Goal: Task Accomplishment & Management: Manage account settings

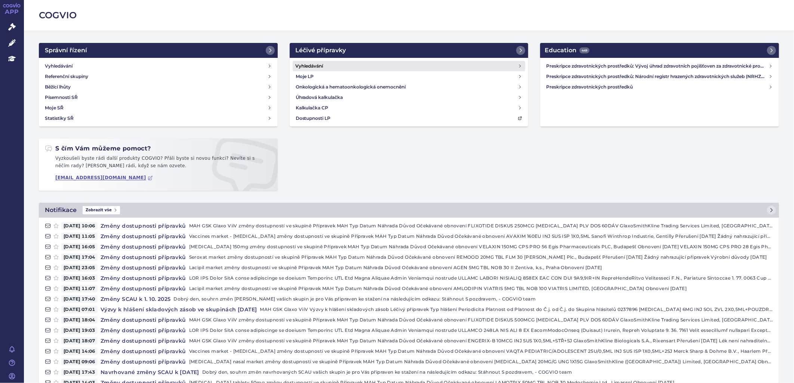
click at [320, 64] on h4 "Vyhledávání" at bounding box center [310, 65] width 28 height 7
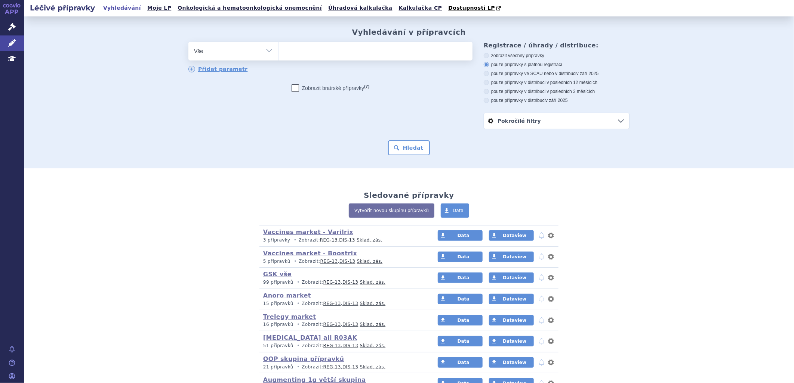
click at [316, 57] on ul at bounding box center [375, 50] width 194 height 16
click at [278, 57] on select at bounding box center [278, 50] width 0 height 19
type input "ra"
type input "ral"
type input "ralva"
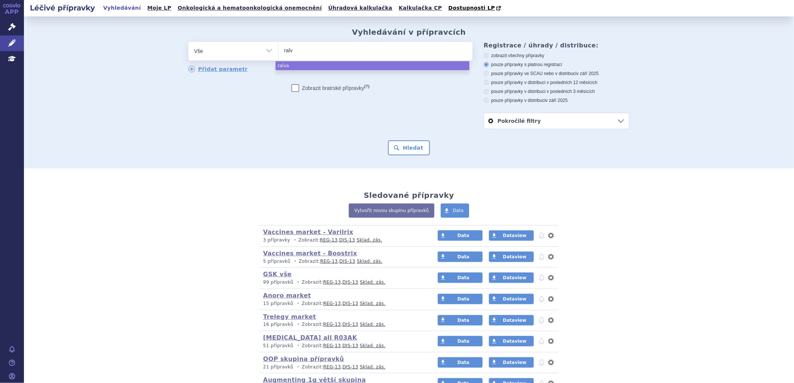
type input "ral"
type input "ra"
type input "re"
type input "rel"
type input "relv"
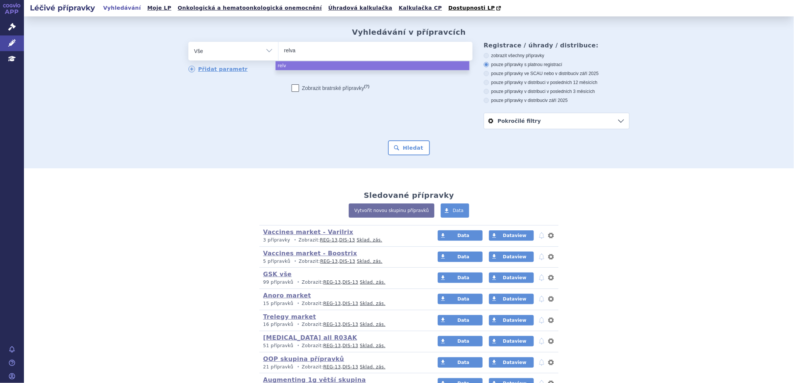
type input "relvar"
select select "relvar"
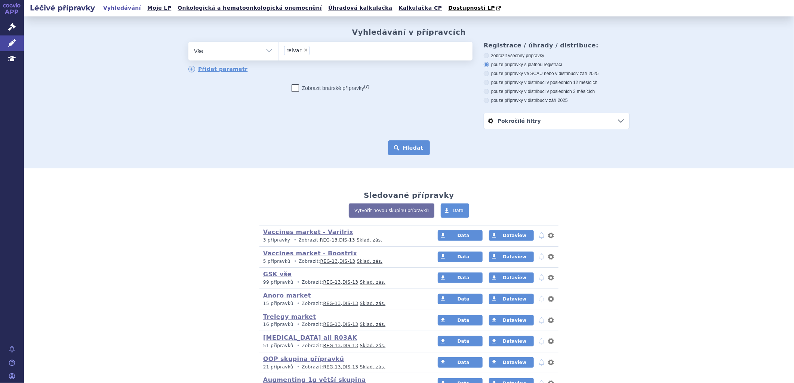
click at [414, 151] on button "Hledat" at bounding box center [409, 148] width 42 height 15
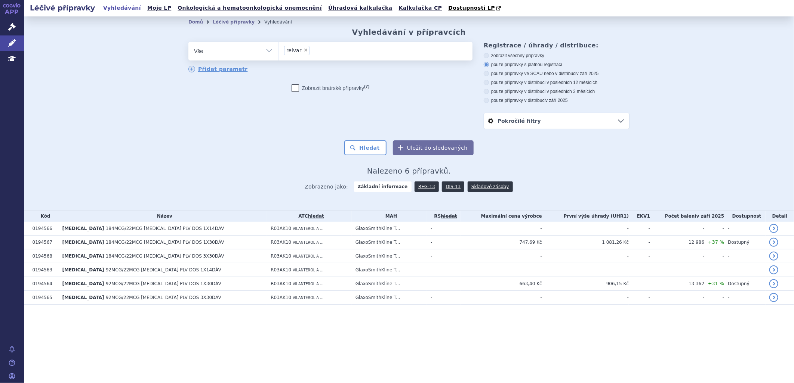
click at [537, 90] on label "pouze přípravky v distribuci v posledních 3 měsících" at bounding box center [557, 92] width 146 height 6
click at [489, 90] on input "pouze přípravky v distribuci v posledních 3 měsících" at bounding box center [486, 92] width 5 height 5
radio input "true"
click at [377, 150] on button "Hledat" at bounding box center [365, 148] width 42 height 15
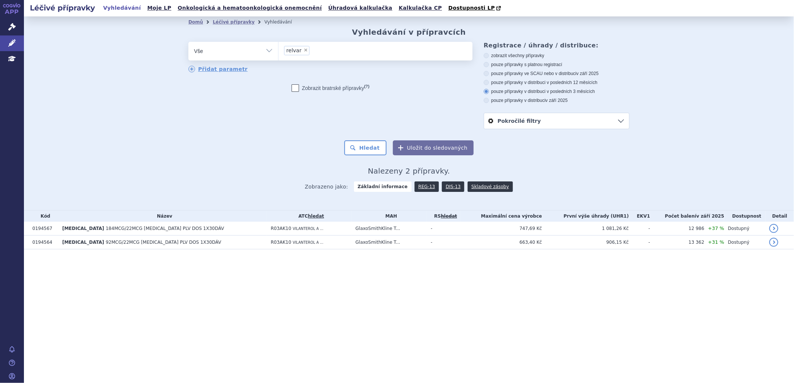
click at [457, 146] on button "Uložit do sledovaných" at bounding box center [433, 148] width 81 height 15
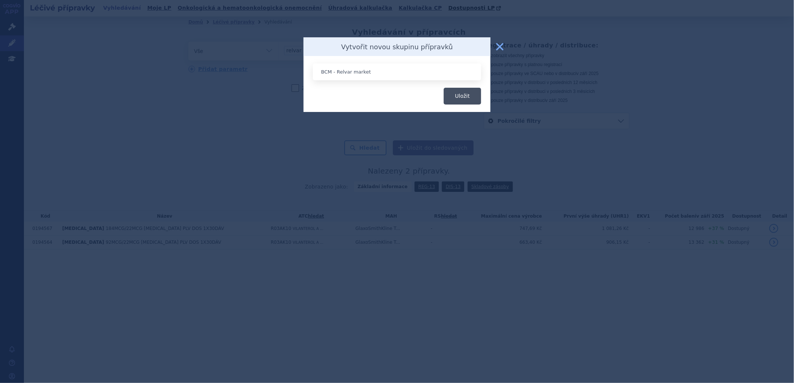
type input "BCM - Relvar market"
click at [462, 95] on button "Uložit" at bounding box center [462, 96] width 37 height 17
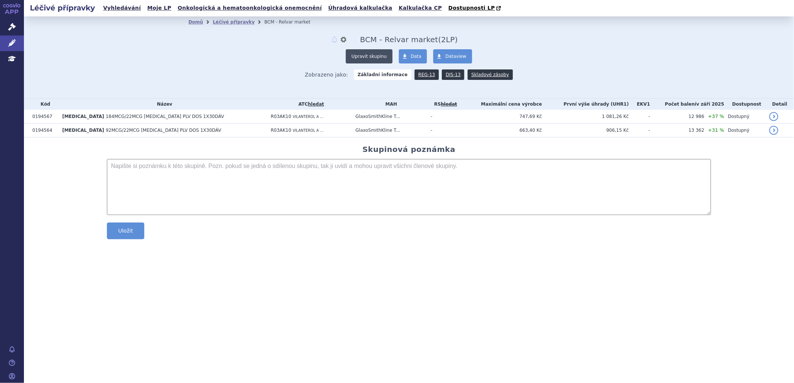
click at [381, 57] on button "Upravit skupinu" at bounding box center [369, 56] width 46 height 14
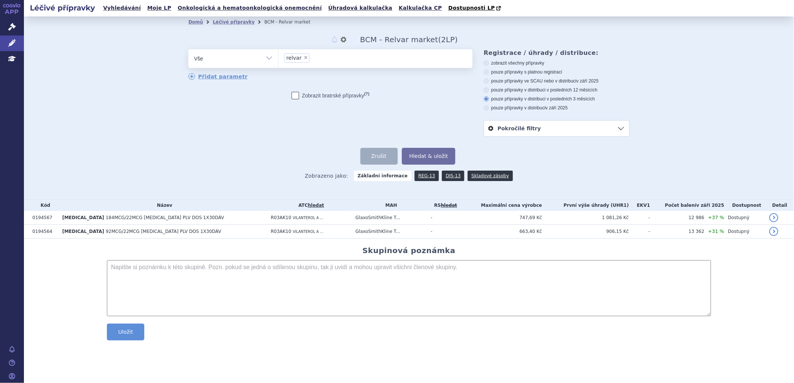
click at [303, 60] on span "×" at bounding box center [305, 57] width 4 height 4
click at [278, 60] on select "relvar" at bounding box center [278, 58] width 0 height 19
select select
click at [259, 284] on textarea at bounding box center [409, 289] width 604 height 56
type textarea "R03AK10"
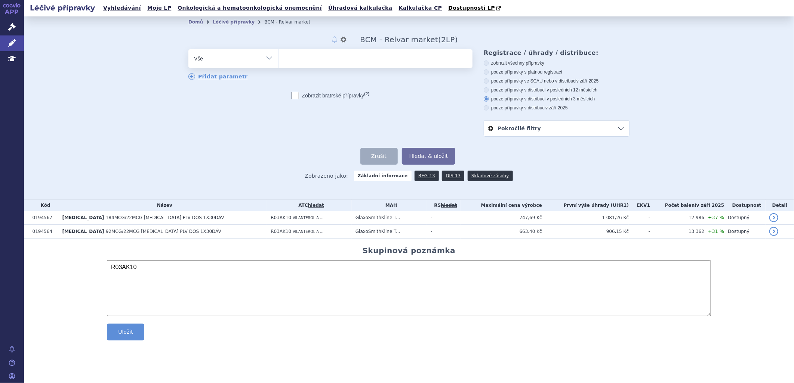
drag, startPoint x: 272, startPoint y: 60, endPoint x: 267, endPoint y: 64, distance: 6.6
click at [272, 60] on select "Vše Přípravek/SUKL kód MAH VPOIS ATC/Aktivní látka Léková forma Síla" at bounding box center [233, 57] width 90 height 17
select select "filter-atc-group"
click at [188, 50] on select "Vše Přípravek/SUKL kód MAH VPOIS ATC/Aktivní látka Léková forma Síla" at bounding box center [233, 57] width 90 height 17
click at [303, 58] on ul at bounding box center [375, 57] width 194 height 16
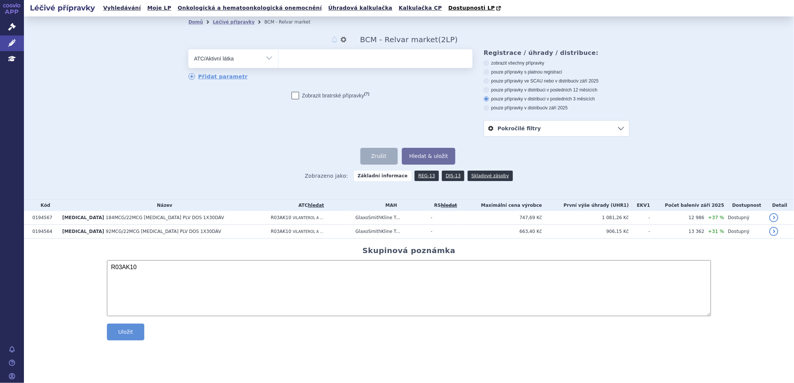
click at [278, 58] on select at bounding box center [278, 58] width 0 height 19
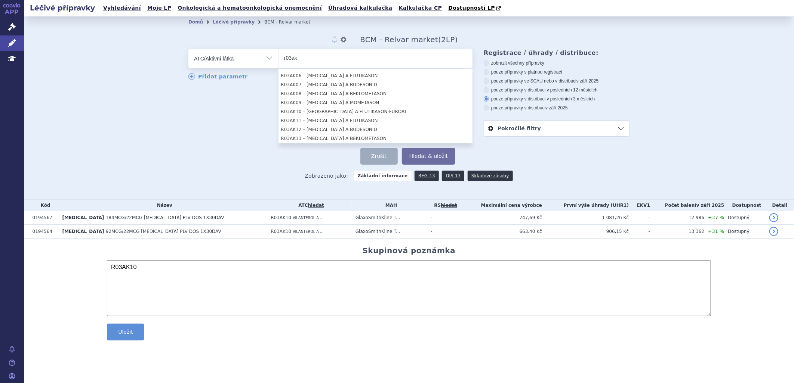
scroll to position [83, 0]
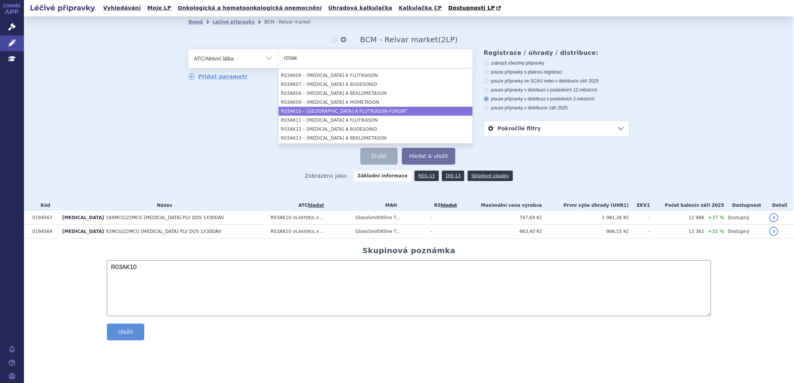
type input "r03ak"
select select "R03AK10"
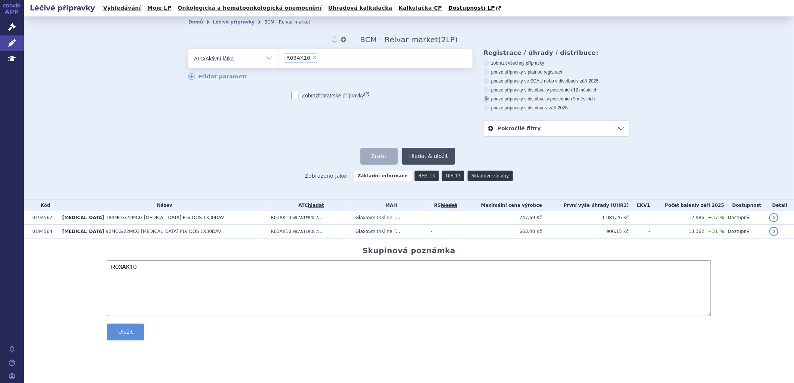
click at [425, 159] on button "Hledat & uložit" at bounding box center [429, 156] width 54 height 17
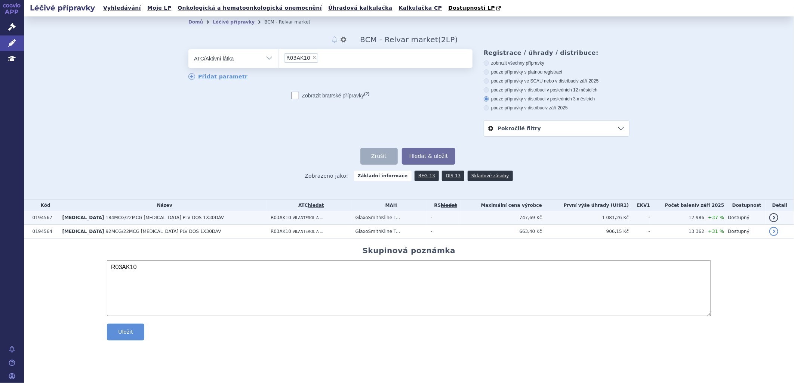
click at [293, 220] on span "VILANTEROL A ..." at bounding box center [308, 218] width 31 height 4
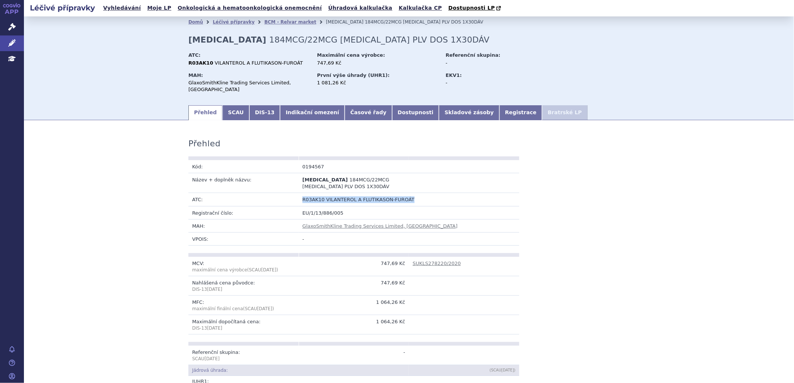
drag, startPoint x: 407, startPoint y: 192, endPoint x: 294, endPoint y: 190, distance: 112.5
click at [294, 193] on tr "ATC: R03AK10 VILANTEROL A FLUTIKASON-FUROÁT" at bounding box center [353, 199] width 331 height 13
copy tr "R03AK10 VILANTEROL A FLUTIKASON-FUROÁT"
click at [289, 23] on link "BCM - Relvar market" at bounding box center [290, 21] width 52 height 5
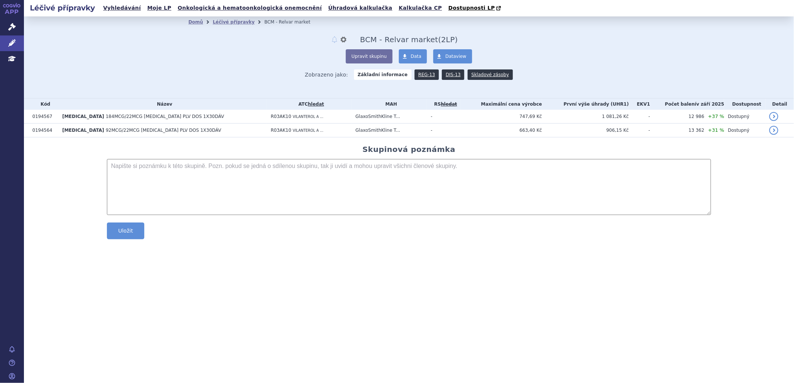
click at [159, 177] on textarea at bounding box center [409, 187] width 604 height 56
paste textarea "R03AK10 VILANTEROL A FLUTIKASON-FUROÁT"
click at [118, 166] on textarea "R03AK10 VILANTEROL A FLUTIKASON-FUROÁT" at bounding box center [409, 187] width 604 height 56
type textarea "R03AK10 VILANTEROL A FLUTIKASON-FUROÁT"
click at [128, 232] on button "Uložit" at bounding box center [125, 231] width 37 height 17
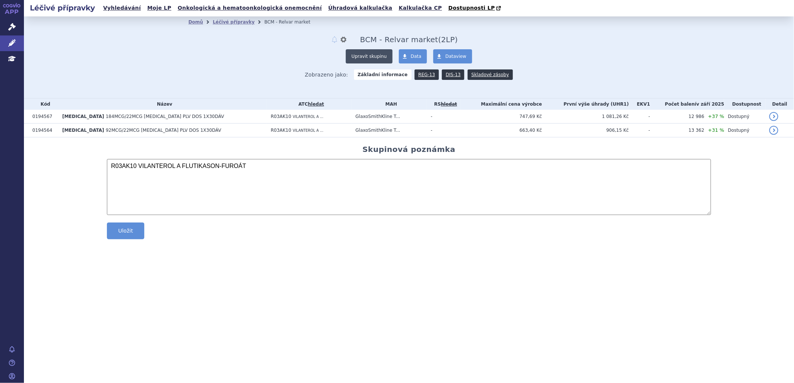
click at [371, 54] on button "Upravit skupinu" at bounding box center [369, 56] width 46 height 14
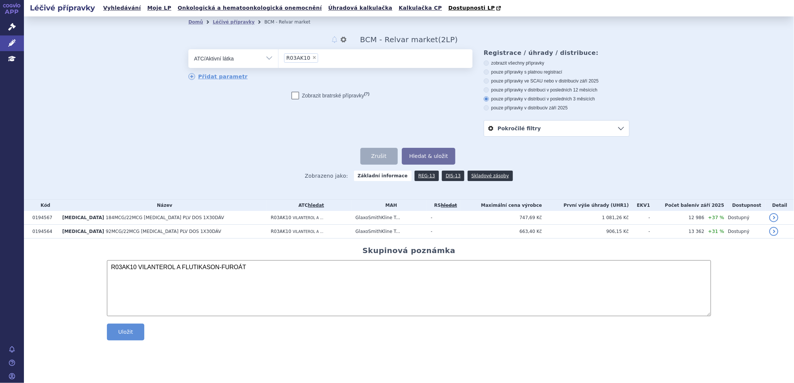
click at [312, 60] on span "×" at bounding box center [314, 57] width 4 height 4
click at [278, 60] on select "R03AK10" at bounding box center [278, 58] width 0 height 19
select select
click at [292, 59] on input "R01ak" at bounding box center [296, 57] width 24 height 9
type input "R01ak"
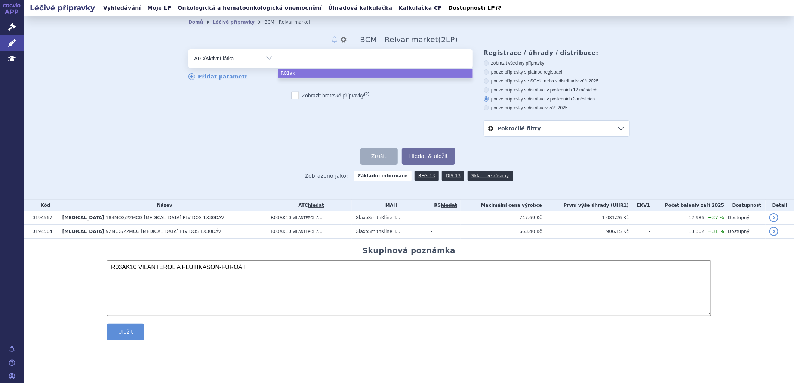
select select "R01ak"
click at [305, 59] on span "×" at bounding box center [307, 57] width 4 height 4
click at [278, 59] on select "R01ak" at bounding box center [278, 58] width 0 height 19
select select
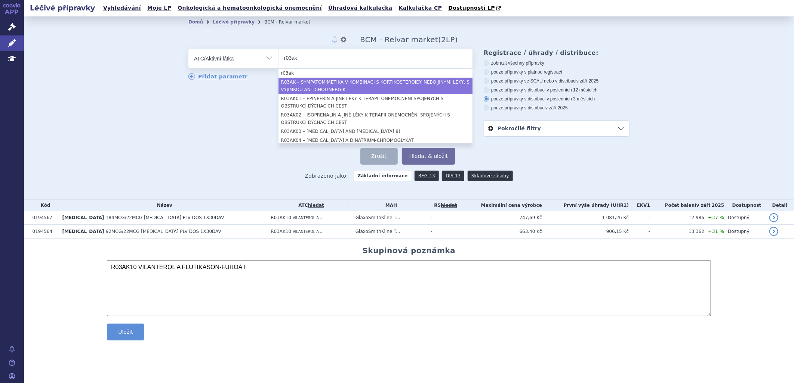
type input "r03ak"
select select "R03AK"
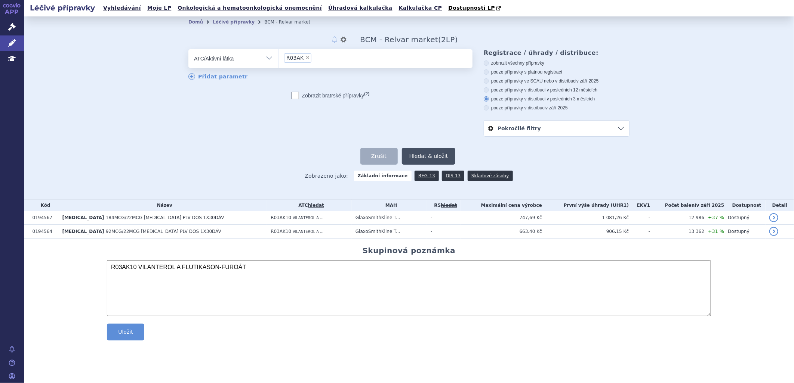
click at [425, 155] on button "Hledat & uložit" at bounding box center [429, 156] width 54 height 17
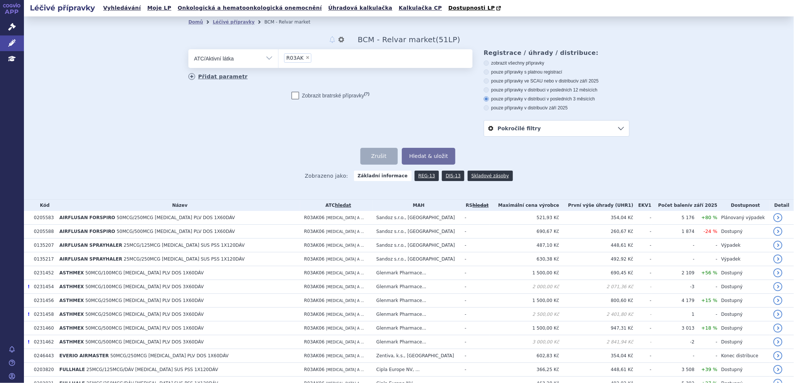
click at [188, 77] on icon at bounding box center [191, 76] width 7 height 7
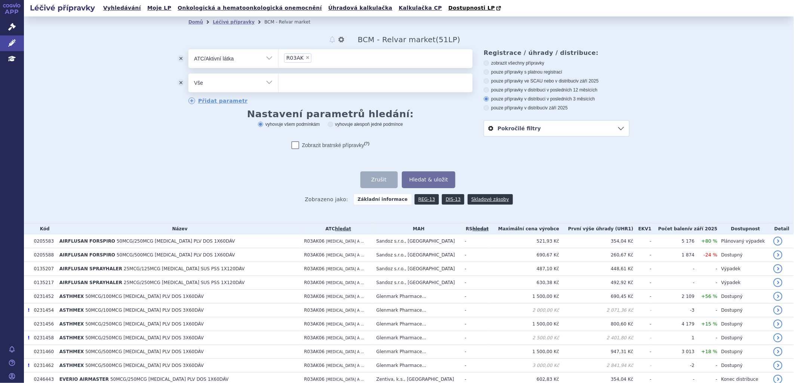
click at [266, 85] on select "Vše Přípravek/SUKL kód MAH VPOIS ATC/Aktivní látka Léková forma Síla" at bounding box center [233, 82] width 90 height 17
select select "filter-dosage-strength"
click at [188, 74] on select "Vše Přípravek/SUKL kód MAH VPOIS ATC/Aktivní látka Léková forma Síla" at bounding box center [233, 82] width 90 height 17
click at [324, 84] on ul at bounding box center [375, 82] width 194 height 16
click at [278, 84] on select at bounding box center [278, 82] width 0 height 19
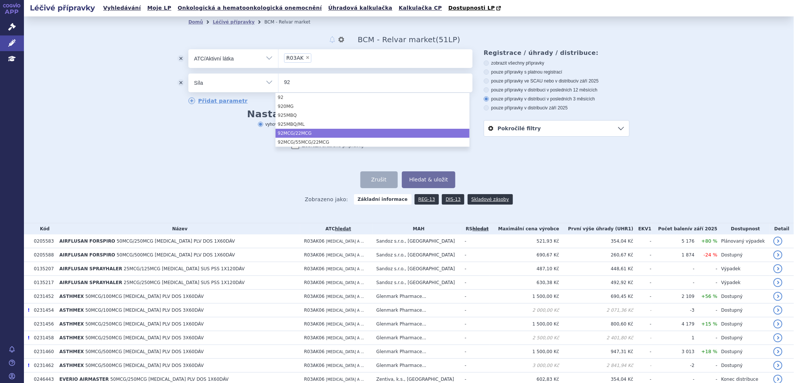
type input "92"
select select "92MCG/22MCG"
type input "92"
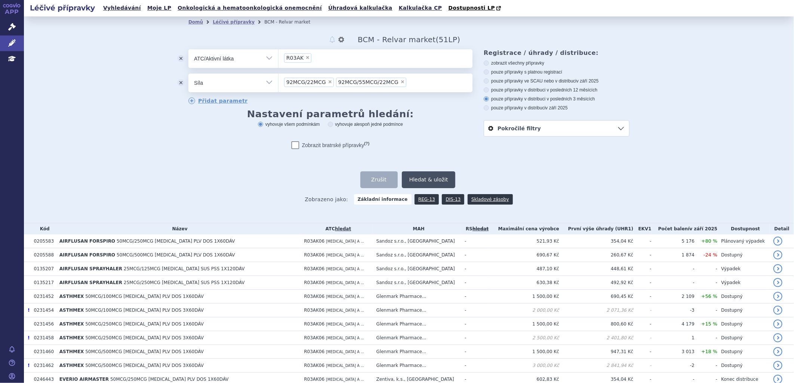
click at [430, 181] on button "Hledat & uložit" at bounding box center [429, 180] width 54 height 17
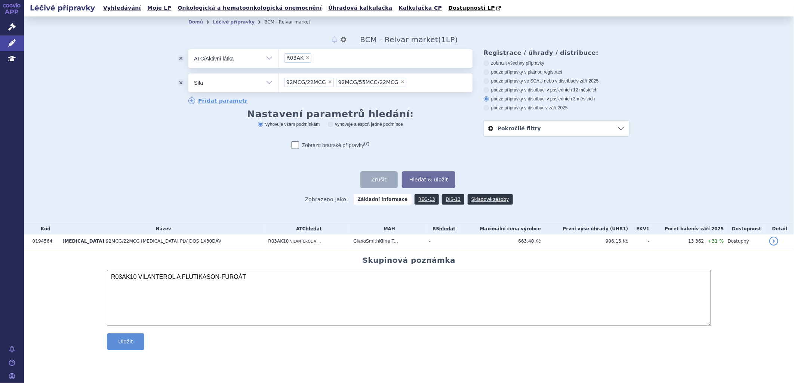
click at [328, 82] on span "×" at bounding box center [330, 82] width 4 height 4
click at [278, 82] on select "92MCG/22MCG 92MCG/55MCG/22MCG" at bounding box center [278, 82] width 0 height 19
select select "92MCG/55MCG/22MCG"
click at [443, 181] on button "Hledat & uložit" at bounding box center [429, 180] width 54 height 17
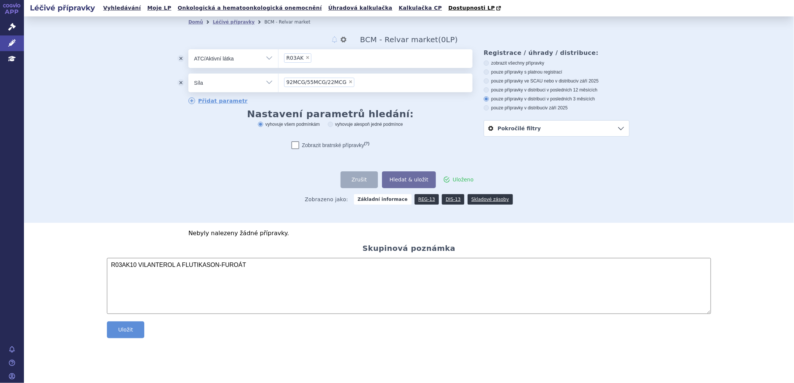
click at [348, 81] on span "×" at bounding box center [350, 82] width 4 height 4
click at [278, 81] on select "92MCG/55MCG/22MCG" at bounding box center [278, 82] width 0 height 19
select select
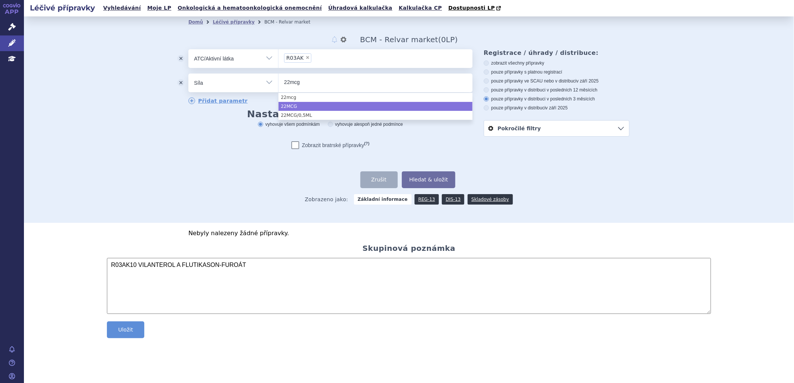
type input "22mcg"
select select "22MCG"
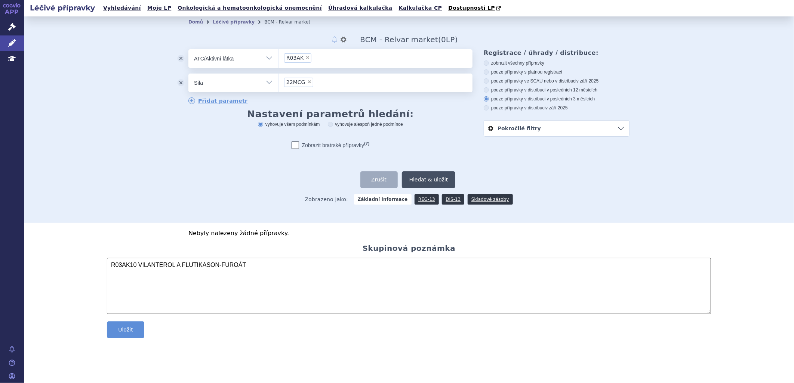
click at [438, 180] on button "Hledat & uložit" at bounding box center [429, 180] width 54 height 17
click at [308, 81] on span "×" at bounding box center [309, 82] width 4 height 4
click at [278, 81] on select "22MCG" at bounding box center [278, 82] width 0 height 19
select select
click at [178, 81] on button "odstranit" at bounding box center [180, 83] width 15 height 19
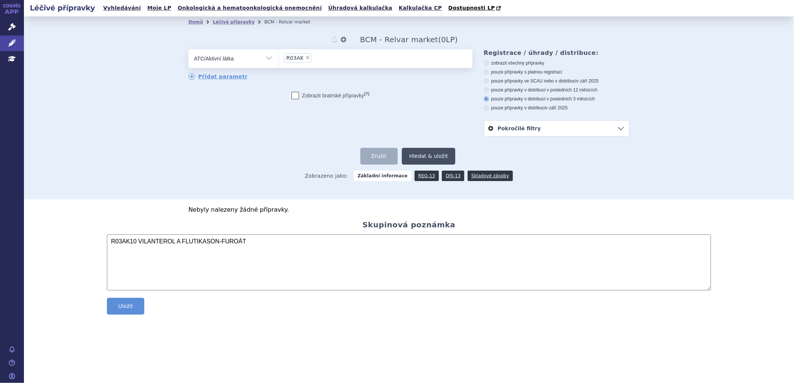
click at [445, 156] on button "Hledat & uložit" at bounding box center [429, 156] width 54 height 17
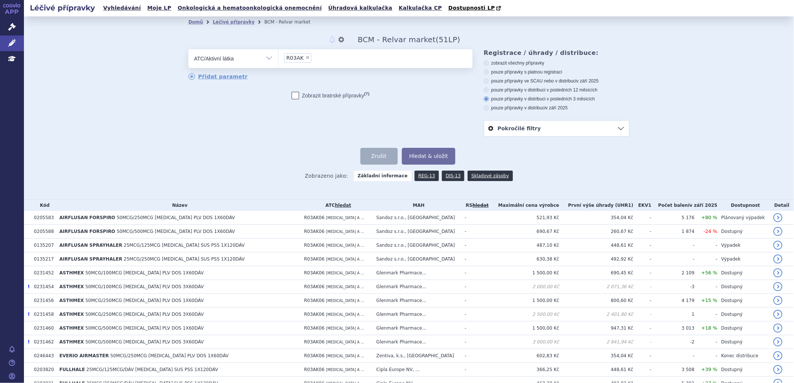
click at [485, 62] on icon at bounding box center [486, 63] width 5 height 5
click at [485, 62] on input "zobrazit všechny přípravky" at bounding box center [486, 64] width 5 height 5
radio input "true"
click at [427, 155] on button "Hledat & uložit" at bounding box center [429, 156] width 54 height 17
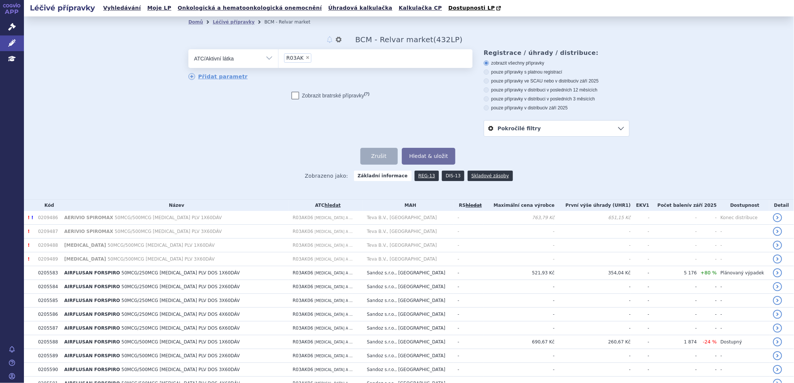
click at [442, 178] on link "DIS-13" at bounding box center [453, 176] width 22 height 10
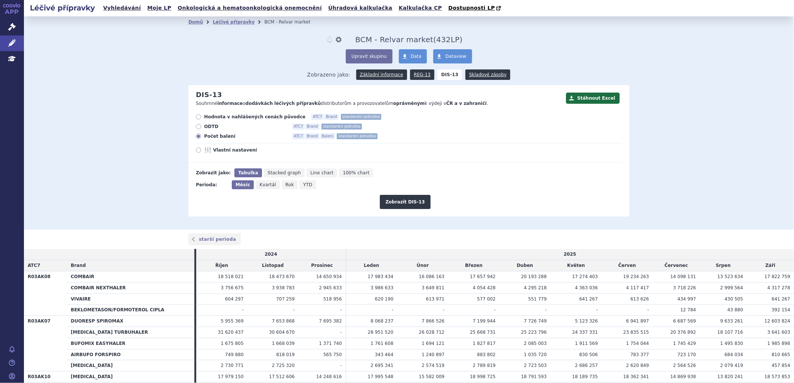
click at [286, 185] on span "Rok" at bounding box center [290, 184] width 9 height 5
click at [282, 185] on input "Rok" at bounding box center [284, 183] width 5 height 5
radio input "true"
click at [410, 202] on button "Zobrazit DIS-13" at bounding box center [405, 202] width 50 height 14
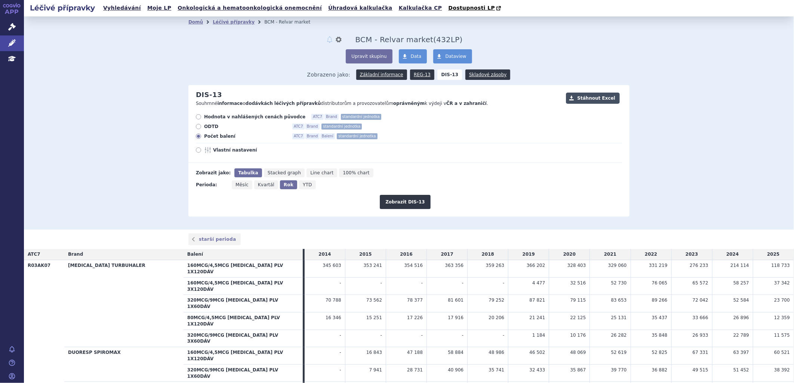
click at [603, 96] on button "Stáhnout Excel" at bounding box center [593, 98] width 54 height 11
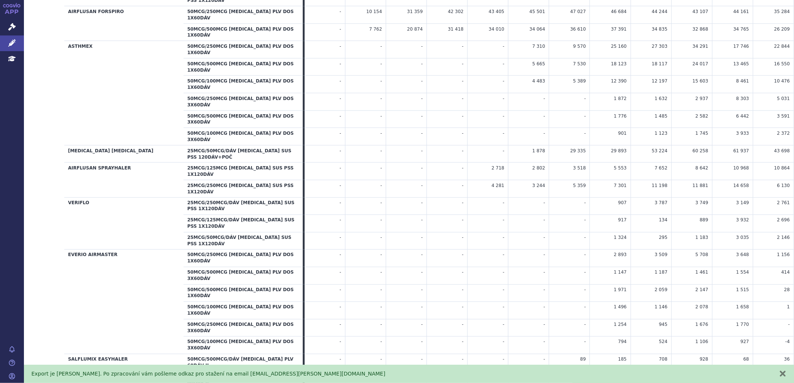
scroll to position [712, 0]
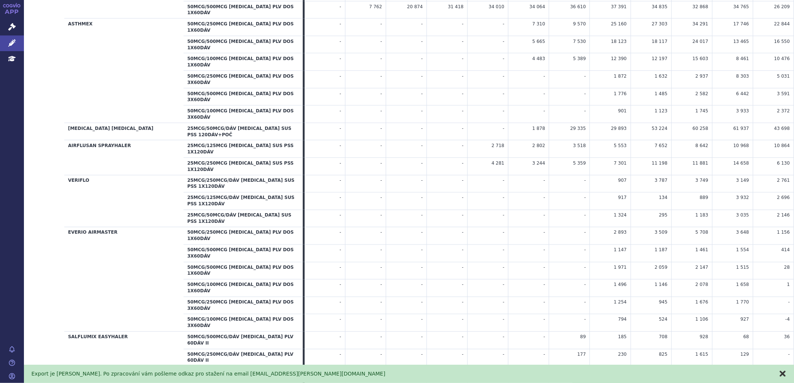
click at [784, 374] on button "zavřít" at bounding box center [782, 373] width 7 height 7
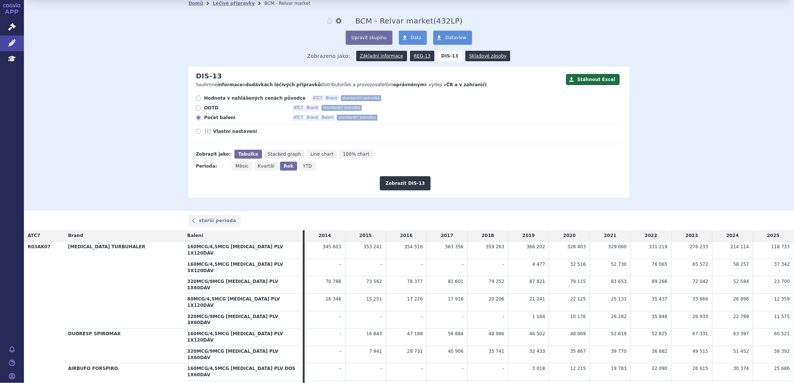
scroll to position [0, 0]
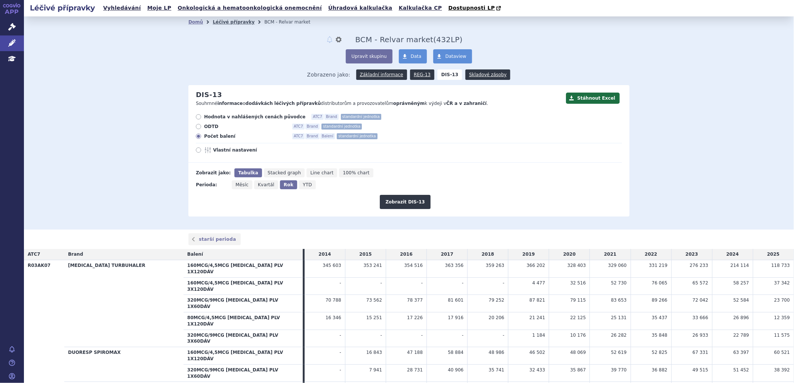
click at [232, 23] on link "Léčivé přípravky" at bounding box center [234, 21] width 42 height 5
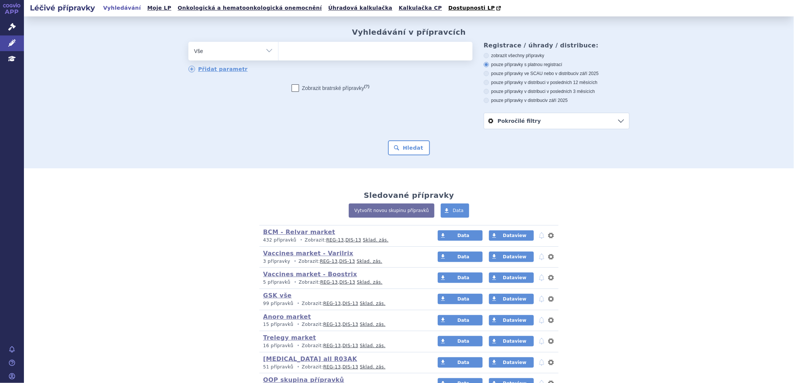
click at [313, 48] on ul at bounding box center [375, 50] width 194 height 16
click at [278, 48] on select at bounding box center [278, 50] width 0 height 19
type input "ano"
type input "anoro"
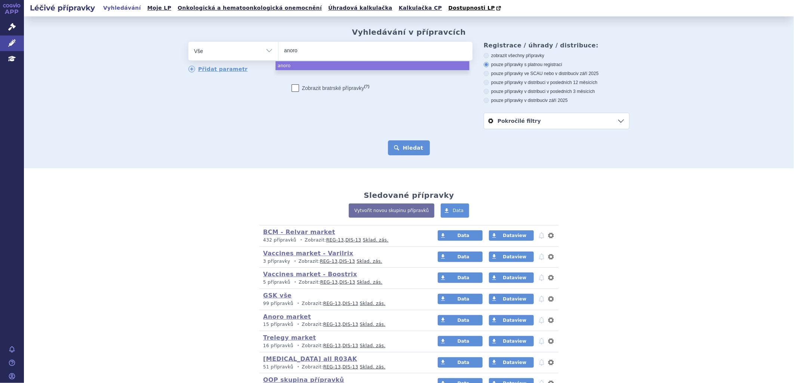
select select "anoro"
click at [407, 144] on button "Hledat" at bounding box center [409, 148] width 42 height 15
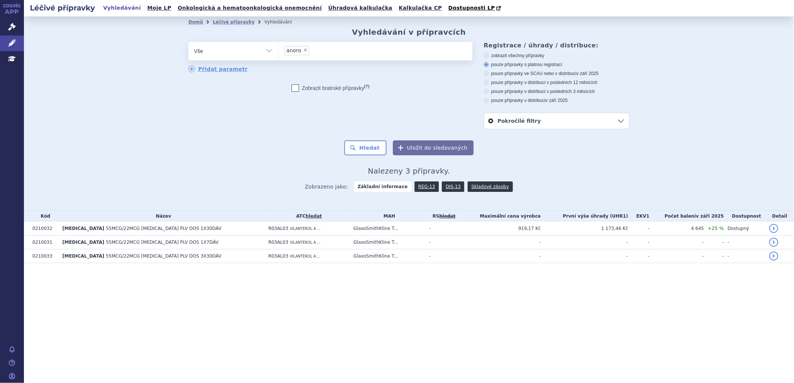
click at [488, 55] on icon at bounding box center [486, 55] width 5 height 5
click at [488, 55] on input "zobrazit všechny přípravky" at bounding box center [486, 56] width 5 height 5
radio input "true"
click at [434, 152] on button "Uložit do sledovaných" at bounding box center [433, 148] width 81 height 15
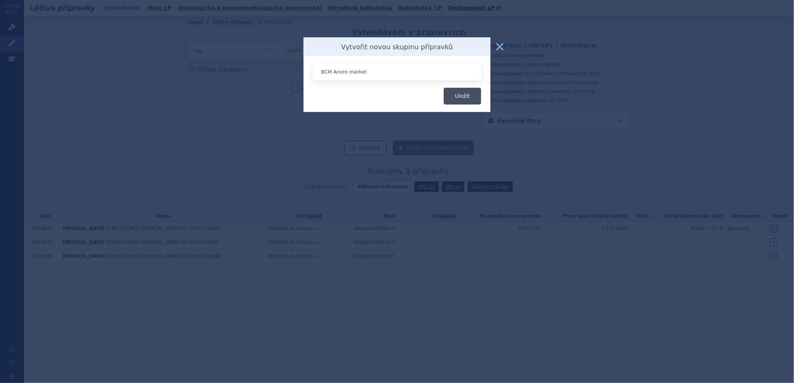
type input "BCM Anoro market"
click at [463, 102] on button "Uložit" at bounding box center [462, 96] width 37 height 17
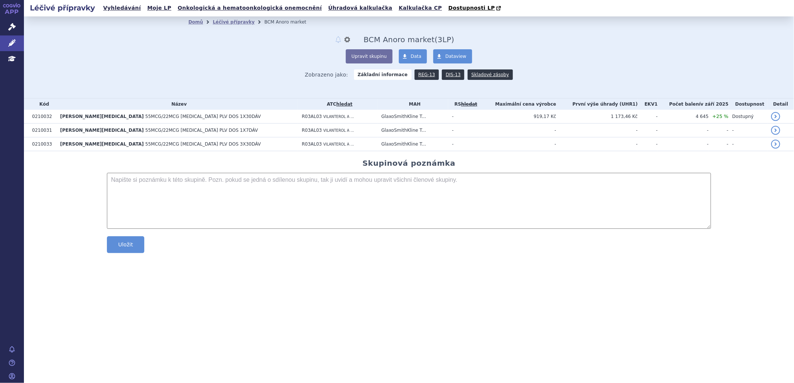
click at [229, 191] on textarea at bounding box center [409, 201] width 604 height 56
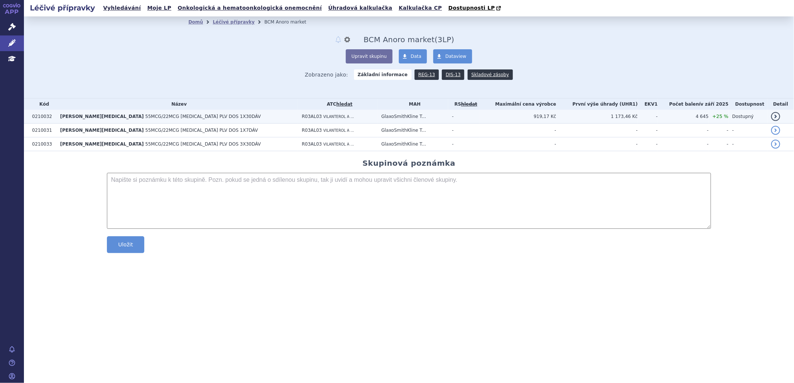
click at [145, 116] on span "55MCG/22MCG [MEDICAL_DATA] PLV DOS 1X30DÁV" at bounding box center [202, 116] width 115 height 5
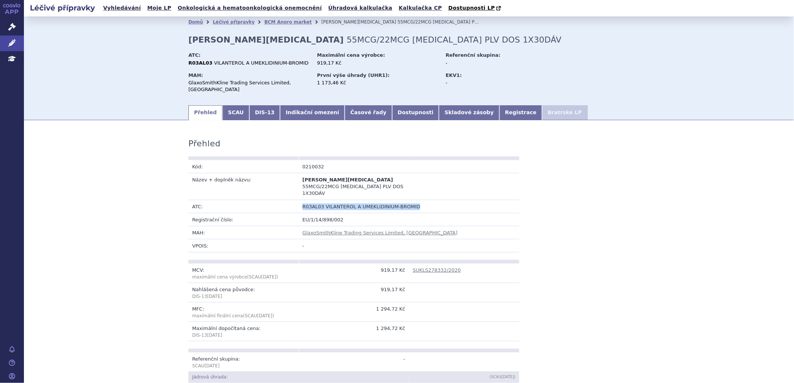
drag, startPoint x: 413, startPoint y: 195, endPoint x: 300, endPoint y: 195, distance: 113.6
click at [300, 200] on td "R03AL03 VILANTEROL A UMEKLIDINIUM-BROMID" at bounding box center [409, 206] width 221 height 13
copy td "R03AL03 VILANTEROL A UMEKLIDINIUM-BROMID"
click at [277, 24] on link "BCM Anoro market" at bounding box center [287, 21] width 47 height 5
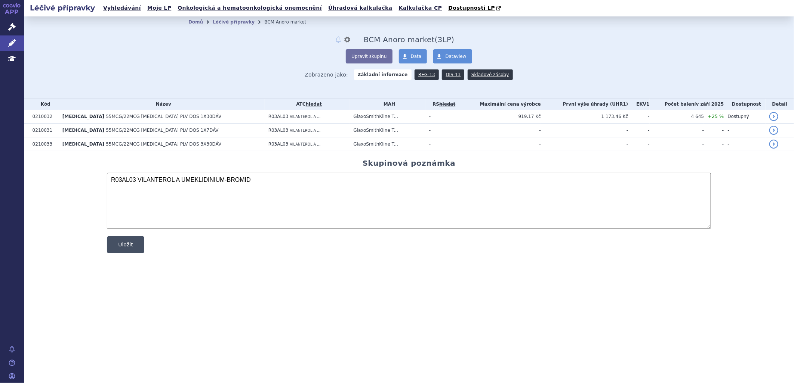
type textarea "R03AL03 VILANTEROL A UMEKLIDINIUM-BROMID"
click at [132, 246] on button "Uložit" at bounding box center [125, 245] width 37 height 17
click at [370, 52] on button "Upravit skupinu" at bounding box center [369, 56] width 46 height 14
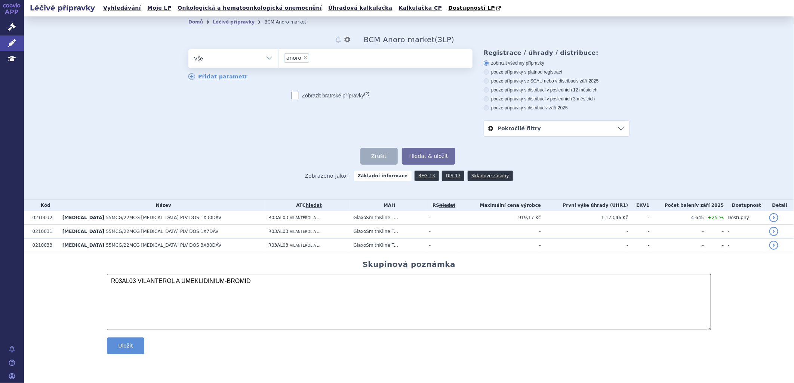
click at [307, 58] on li "× anoro" at bounding box center [296, 57] width 25 height 9
click at [278, 58] on select "anoro" at bounding box center [278, 58] width 0 height 19
click at [305, 58] on span "×" at bounding box center [305, 57] width 4 height 4
click at [278, 58] on select "anoro" at bounding box center [278, 58] width 0 height 19
select select
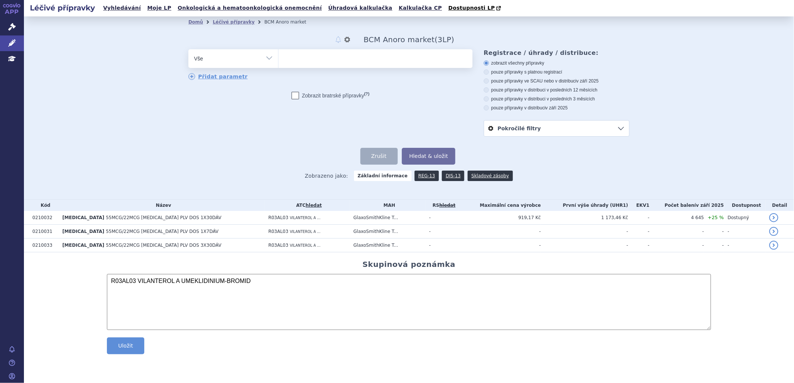
click at [271, 58] on select "Vše Přípravek/SUKL kód MAH VPOIS ATC/Aktivní látka Léková forma Síla" at bounding box center [233, 57] width 90 height 17
select select "filter-atc-group"
click at [188, 50] on select "Vše Přípravek/SUKL kód MAH VPOIS ATC/Aktivní látka Léková forma Síla" at bounding box center [233, 57] width 90 height 17
click at [308, 58] on ul at bounding box center [375, 57] width 194 height 16
click at [278, 58] on select at bounding box center [278, 58] width 0 height 19
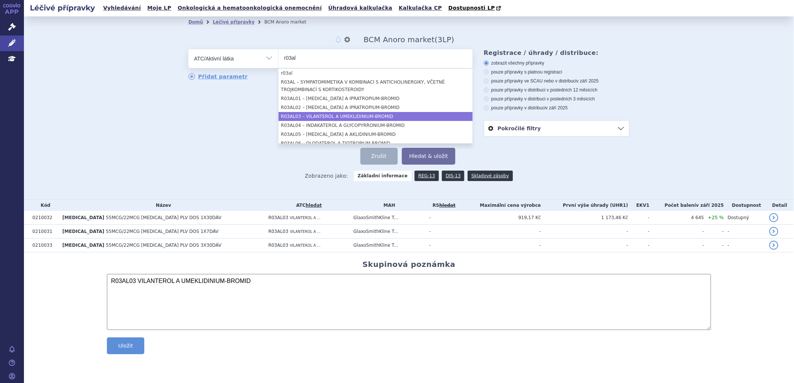
type input "r03al"
select select "R03AL03"
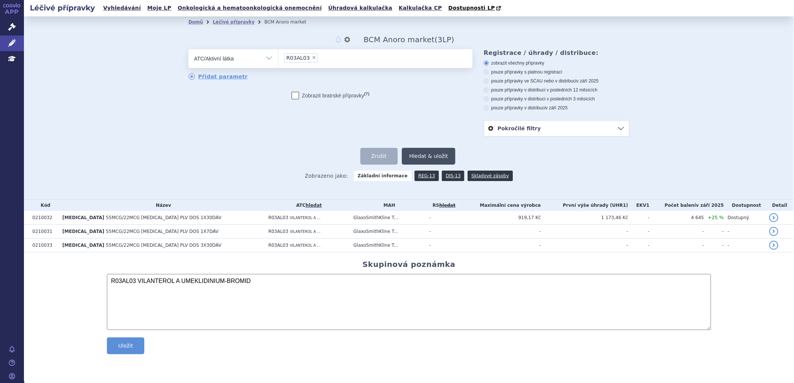
click at [432, 157] on button "Hledat & uložit" at bounding box center [429, 156] width 54 height 17
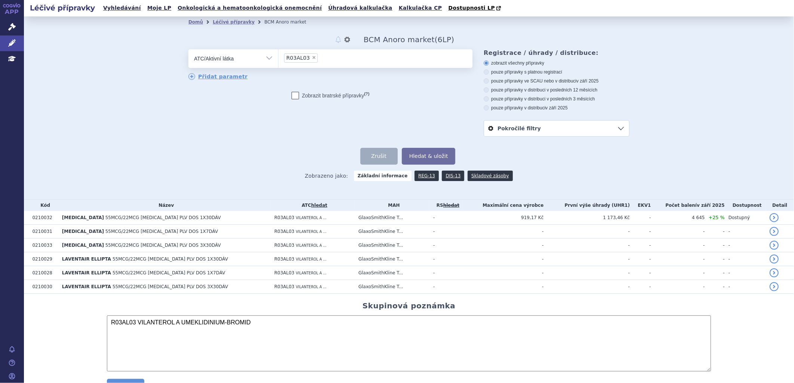
click at [312, 58] on span "×" at bounding box center [314, 57] width 4 height 4
click at [278, 58] on select "R03AL03" at bounding box center [278, 58] width 0 height 19
select select
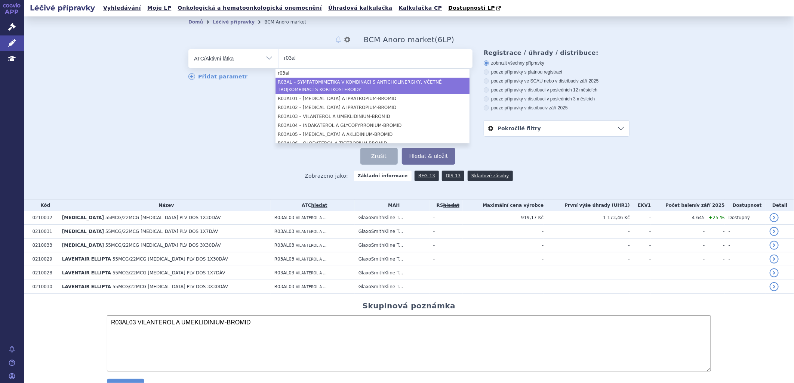
type input "r03al"
select select "R03AL"
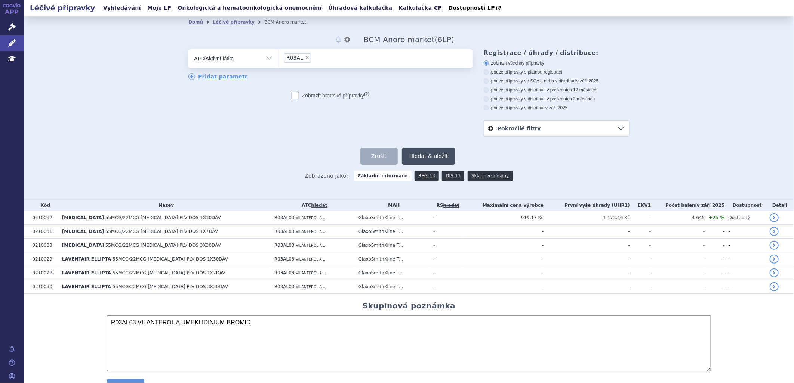
click at [435, 157] on button "Hledat & uložit" at bounding box center [429, 156] width 54 height 17
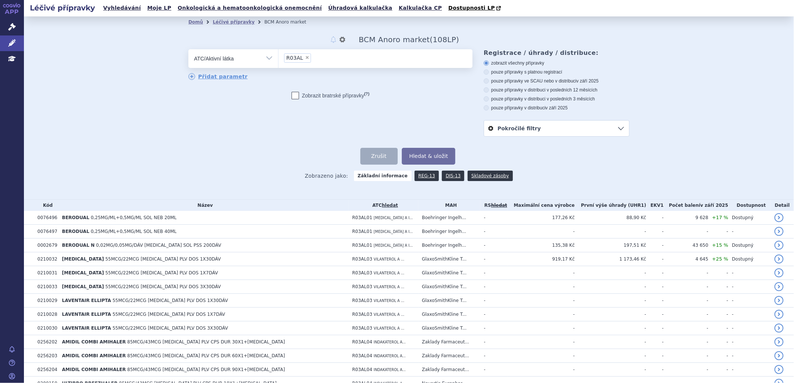
click at [305, 59] on span "×" at bounding box center [307, 57] width 4 height 4
click at [278, 59] on select "R03AL" at bounding box center [278, 58] width 0 height 19
select select
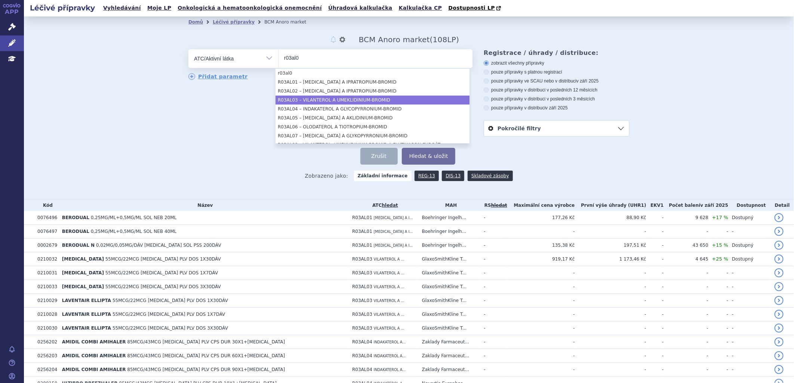
type input "r03al0"
select select "R03AL03"
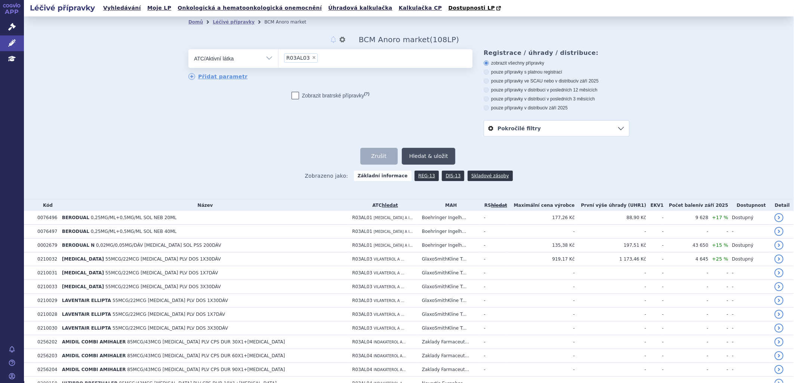
click at [430, 159] on button "Hledat & uložit" at bounding box center [429, 156] width 54 height 17
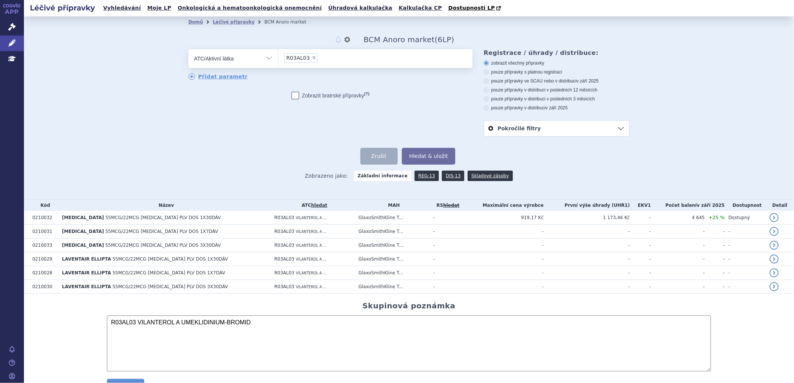
click at [268, 58] on select "Vše Přípravek/SUKL kód MAH VPOIS ATC/Aktivní látka Léková forma Síla" at bounding box center [233, 57] width 90 height 17
click at [264, 58] on select "Vše Přípravek/SUKL kód MAH VPOIS ATC/Aktivní látka Léková forma Síla" at bounding box center [233, 57] width 90 height 17
select select "filter-product"
click at [188, 50] on select "Vše Přípravek/SUKL kód MAH VPOIS ATC/Aktivní látka Léková forma Síla" at bounding box center [233, 57] width 90 height 17
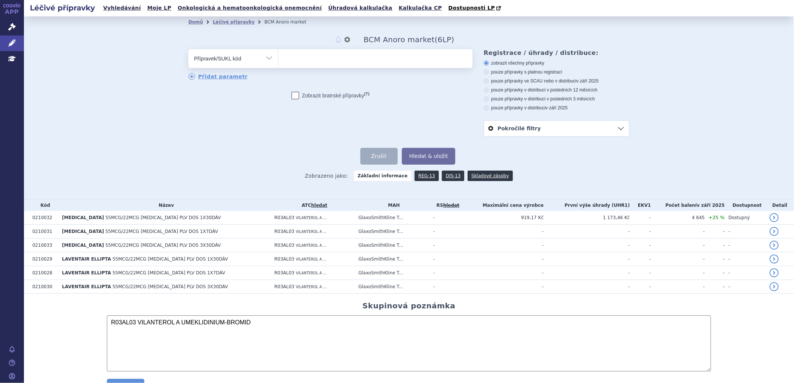
click at [303, 61] on ul at bounding box center [375, 57] width 194 height 16
click at [278, 61] on select at bounding box center [278, 58] width 0 height 19
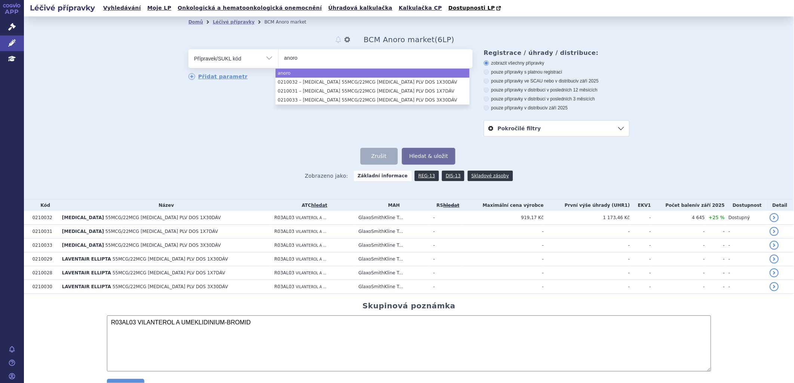
type input "anoro"
select select "anoro"
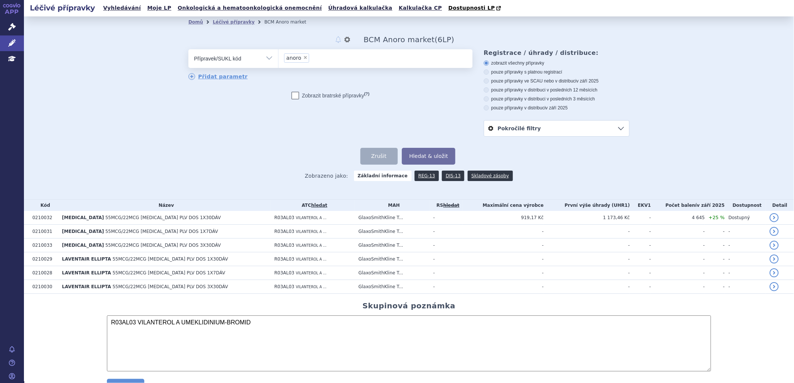
click at [264, 59] on select "Vše Přípravek/SUKL kód MAH VPOIS ATC/Aktivní látka Léková forma Síla" at bounding box center [233, 57] width 90 height 17
select select "filter-all"
click at [188, 50] on select "Vše Přípravek/SUKL kód MAH VPOIS ATC/Aktivní látka Léková forma Síla" at bounding box center [233, 57] width 90 height 17
click at [305, 60] on ul at bounding box center [375, 57] width 194 height 16
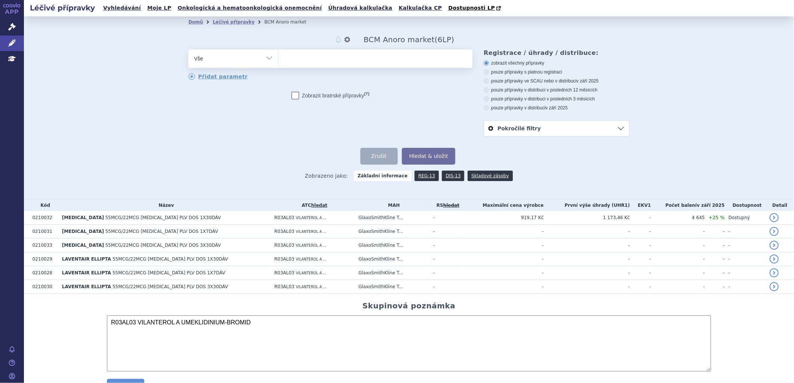
click at [278, 60] on select at bounding box center [278, 58] width 0 height 19
type input "an"
type input "ano"
type input "anoro"
type input "anoro,"
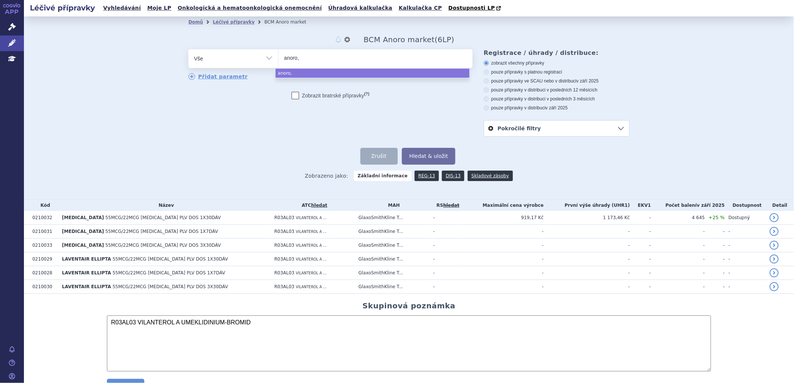
type input "anoro, b"
type input "anoro, be"
type input "anoro, bev"
type input "anoro, beve"
type input "anoro, beves"
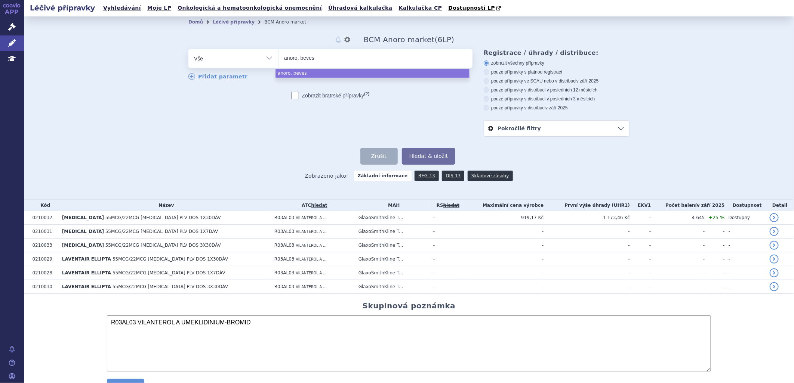
type input "anoro, bevesp"
type input "anoro, bevespi"
type input "anoro, bevespi,"
type input "anoro, bevespi, b"
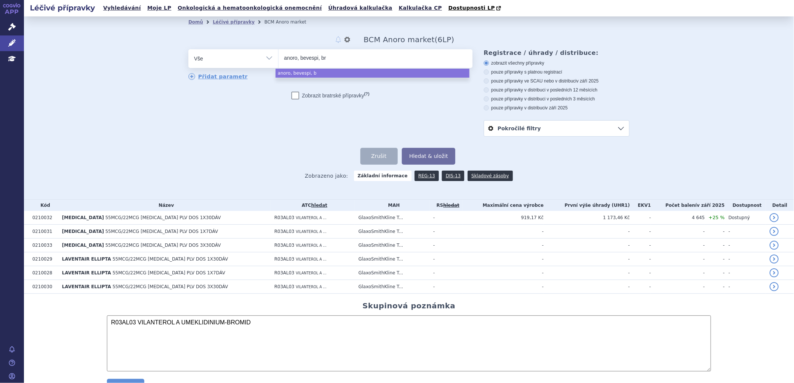
type input "anoro, bevespi, bri"
type input "anoro, bevespi, brimi"
type input "anoro, bevespi, brimica"
type input "anoro, bevespi, brimica,"
type input "anoro, bevespi, brimica, d"
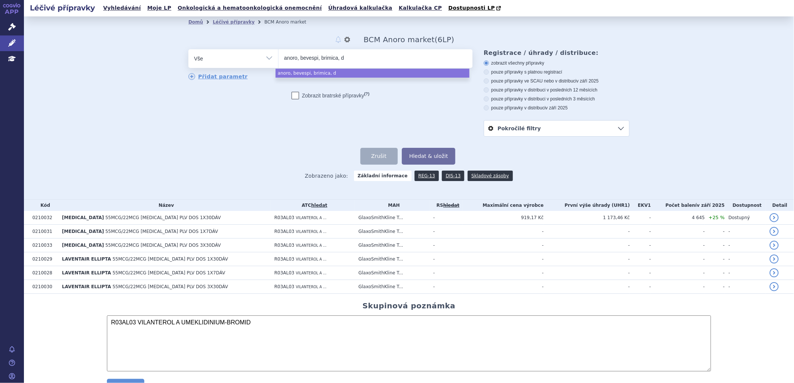
type input "anoro, bevespi, brimica, du"
type input "anoro, bevespi, brimica, dua"
type input "anoro, bevespi, brimica, duak"
type input "anoro, bevespi, brimica, duakl"
type input "anoro, bevespi, brimica, duakli"
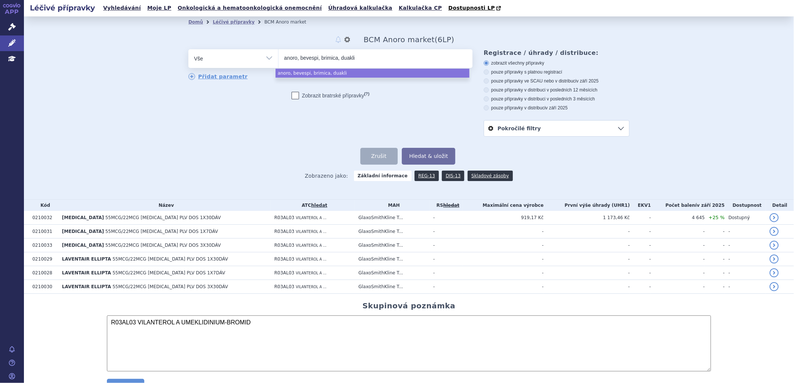
type input "anoro, bevespi, brimica, duakl"
type input "anoro, bevespi, brimica, duak"
type input "anoro, bevespi, brimica, dua"
type input "anoro, bevespi, brimica, duak"
type input "anoro, bevespi, brimica, duakli"
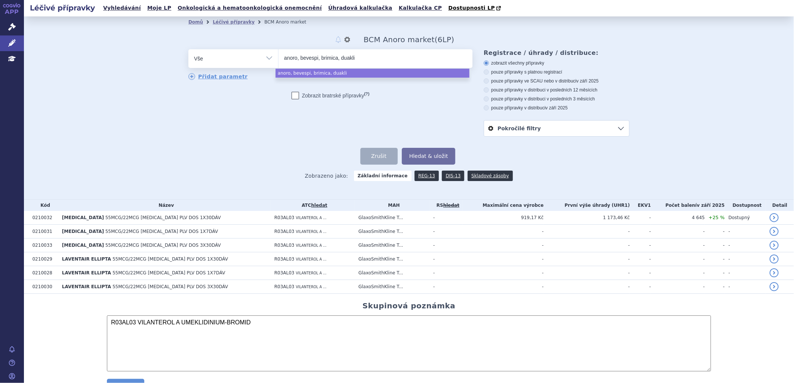
type input "anoro, bevespi, brimica, duaklir"
type input "anoro, bevespi, brimica, duaklir,"
type input "anoro, bevespi, brimica, duaklir, s"
type input "anoro, bevespi, brimica, duaklir, spi"
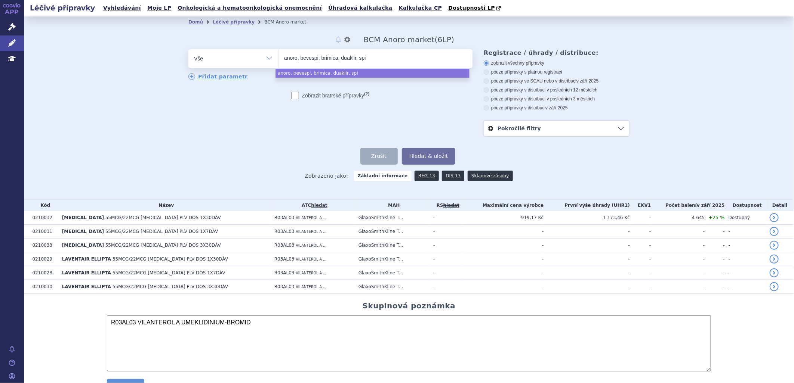
type input "anoro, bevespi, brimica, duaklir, spio"
type input "anoro, bevespi, brimica, duaklir, spiol"
type input "anoro, bevespi, brimica, duaklir, spiolto"
type input "anoro, bevespi, brimica, duaklir, spiolto,"
type input "anoro, bevespi, brimica, duaklir, spiolto, u"
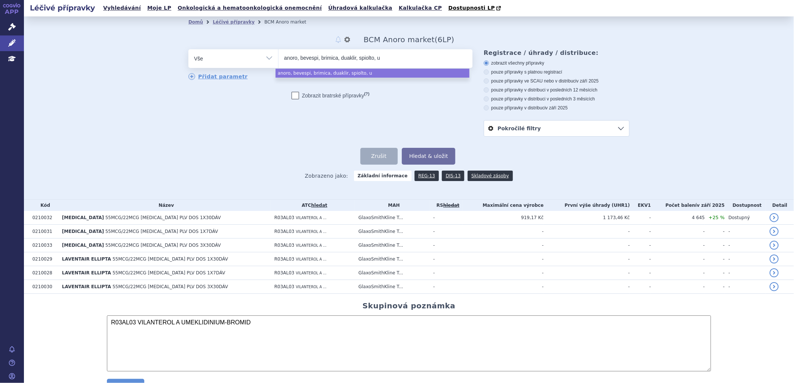
type input "anoro, bevespi, brimica, duaklir, spiolto, ul"
type input "anoro, bevespi, brimica, duaklir, spiolto, ulti"
type input "anoro, bevespi, brimica, duaklir, spiolto, ultib"
type input "anoro, bevespi, brimica, duaklir, spiolto, ultibr"
type input "anoro, bevespi, brimica, duaklir, spiolto, ultibro"
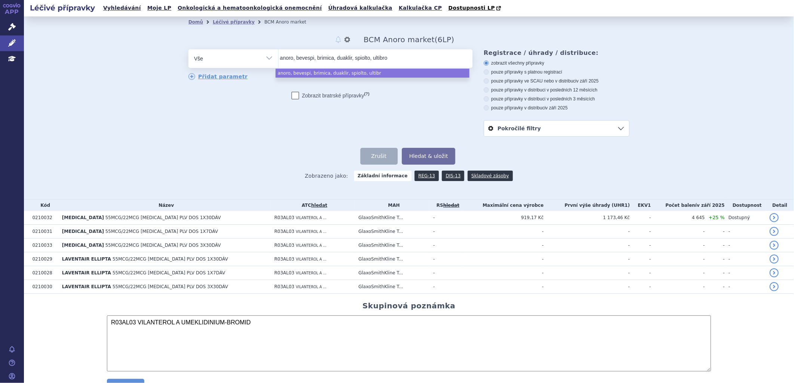
scroll to position [0, 6]
select select "anoro, bevespi, brimica, duaklir, spiolto, ultibro"
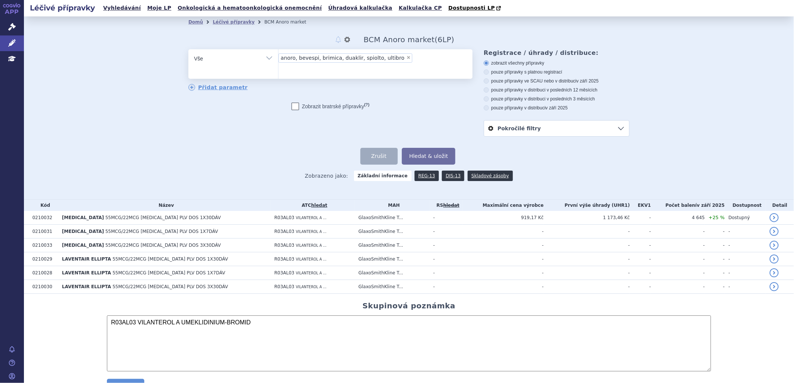
type input "anoro, bevespi, brimica, duaklir, spiolto, ultibro"
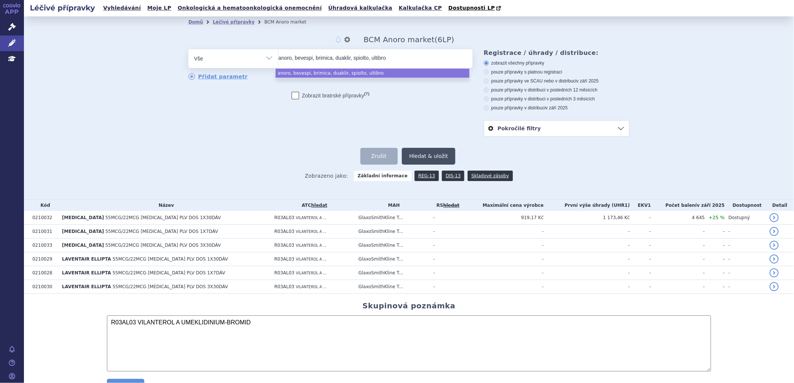
select select "anoro, bevespi, brimica, duaklir, spiolto, ultibro"
click at [429, 155] on button "Hledat & uložit" at bounding box center [429, 156] width 54 height 17
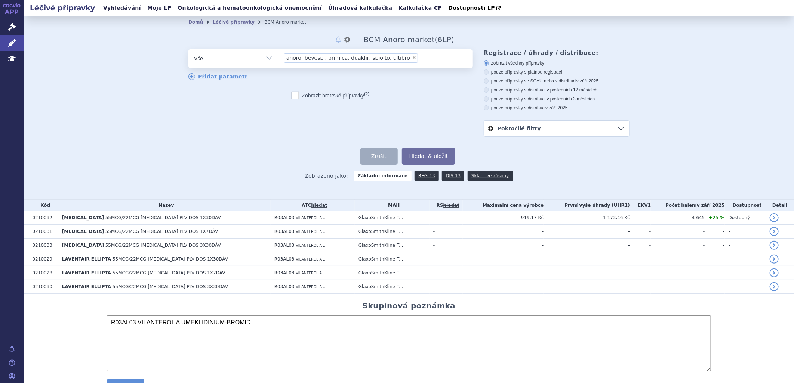
scroll to position [0, 0]
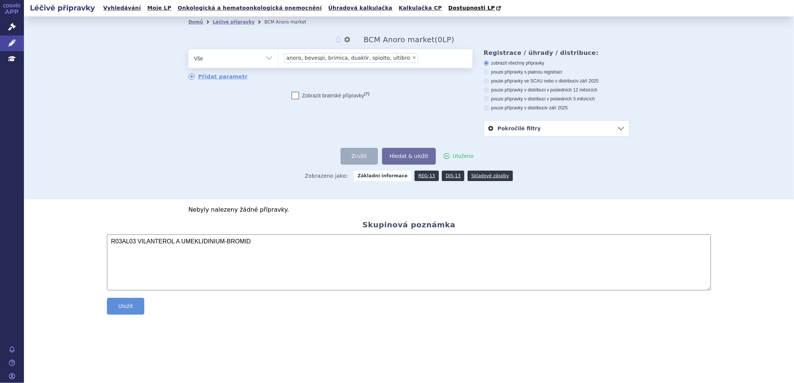
click at [412, 58] on span "×" at bounding box center [414, 57] width 4 height 4
click at [278, 58] on select "anoro, bevespi, brimica, duaklir, spiolto, ultibro" at bounding box center [278, 58] width 0 height 19
select select
type input "ano"
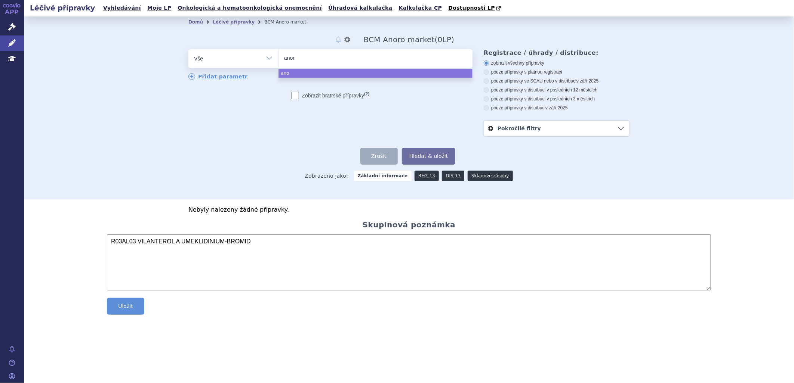
type input "anoro"
select select "anoro"
click at [440, 161] on button "Hledat & uložit" at bounding box center [429, 156] width 54 height 17
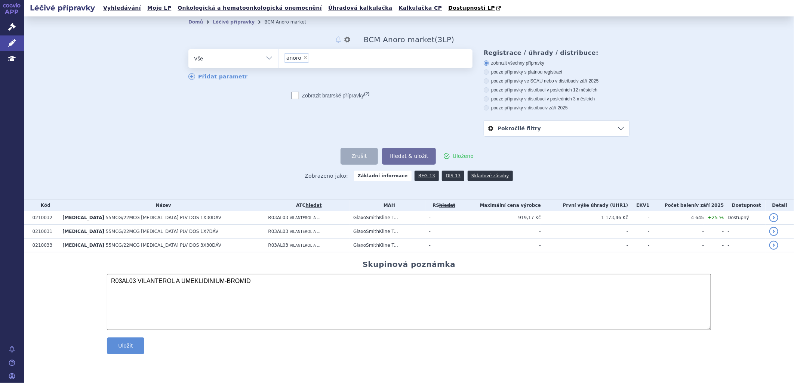
click at [320, 61] on ul "× anoro" at bounding box center [375, 57] width 194 height 16
click at [278, 61] on select "anoro" at bounding box center [278, 58] width 0 height 19
type input "be"
type input "beve"
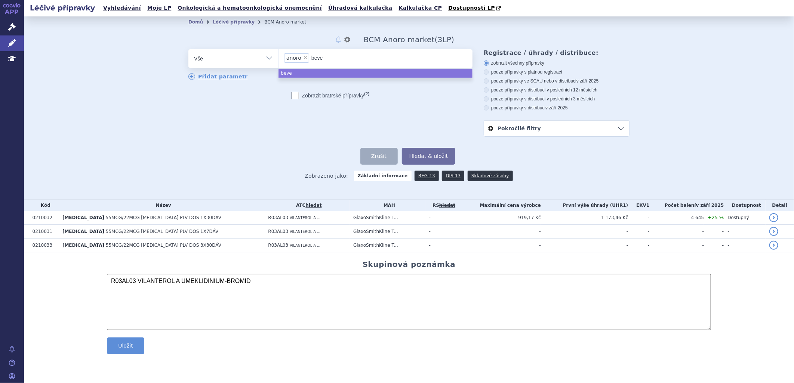
type input "beves"
type input "bevespi"
click at [438, 152] on button "Hledat & uložit" at bounding box center [429, 156] width 54 height 17
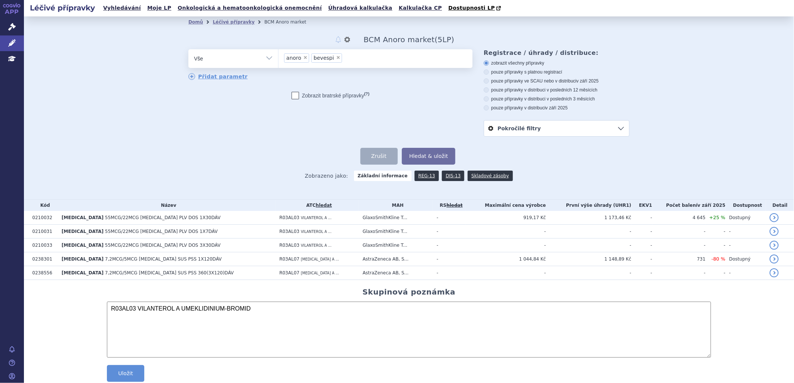
click at [357, 55] on ul "× anoro × bevespi" at bounding box center [375, 57] width 194 height 16
click at [278, 55] on select "anoro bevespi" at bounding box center [278, 58] width 0 height 19
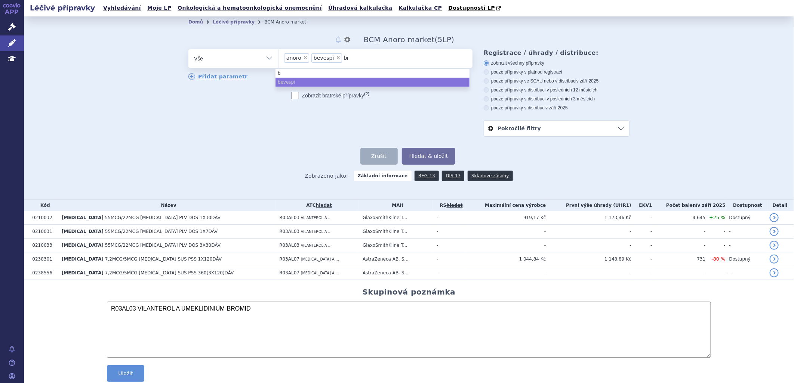
type input "bri"
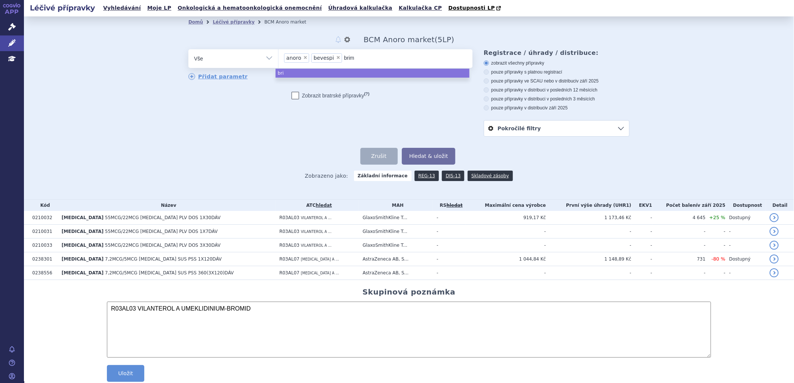
type input "brimi"
type input "brimica"
click at [429, 155] on button "Hledat & uložit" at bounding box center [429, 156] width 54 height 17
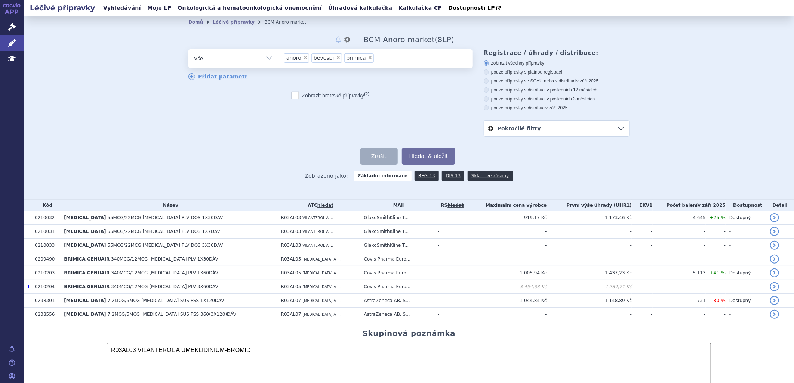
click at [382, 56] on ul "× anoro × bevespi × brimica" at bounding box center [375, 57] width 194 height 16
click at [278, 56] on select "anoro bevespi brimica" at bounding box center [278, 58] width 0 height 19
type input "dua"
type input "dual"
type input "dua"
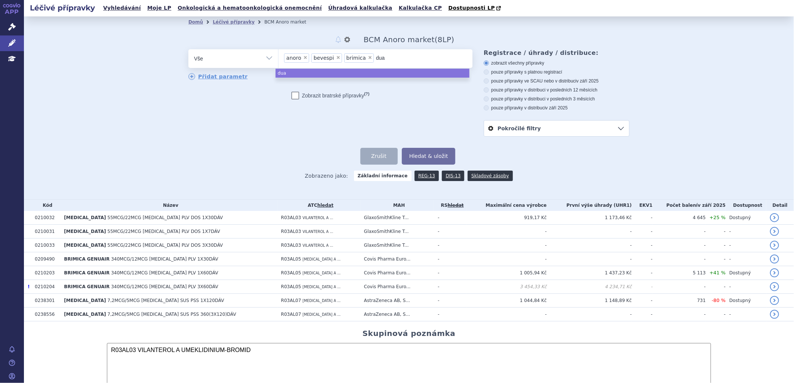
type input "duac"
type input "duacl"
type input "duacli"
type input "duaclir"
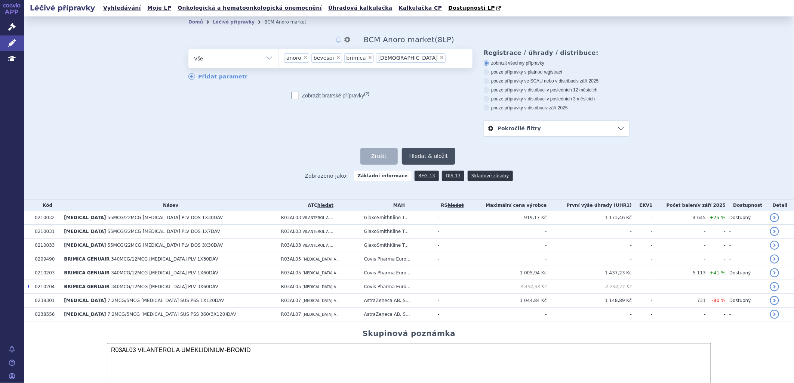
click at [422, 161] on button "Hledat & uložit" at bounding box center [429, 156] width 54 height 17
click at [440, 58] on span "×" at bounding box center [442, 57] width 4 height 4
click at [278, 58] on select "anoro bevespi brimica duaclir" at bounding box center [278, 58] width 0 height 19
type input "du"
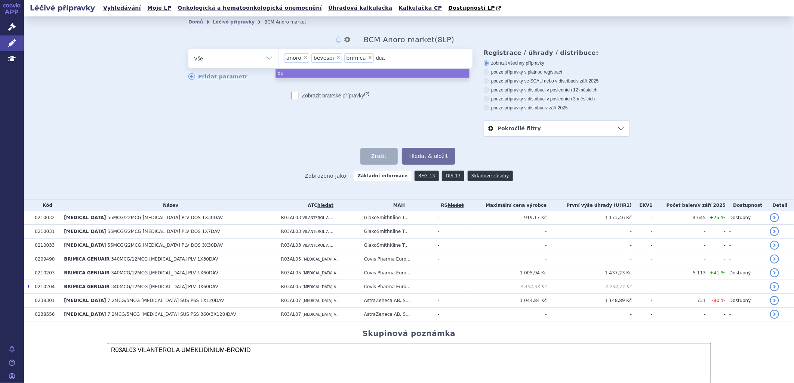
type input "duak"
type input "duakli"
type input "duaklir"
click at [420, 161] on button "Hledat & uložit" at bounding box center [429, 156] width 54 height 17
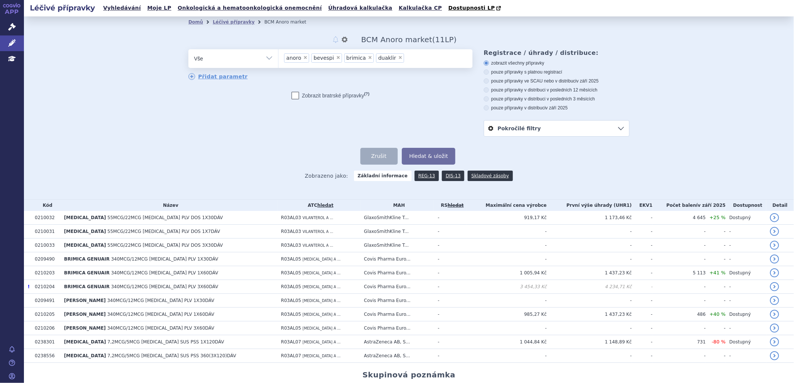
click at [406, 59] on ul "× anoro × bevespi × brimica × duaklir" at bounding box center [375, 57] width 194 height 16
click at [278, 59] on select "anoro bevespi brimica duaklir" at bounding box center [278, 58] width 0 height 19
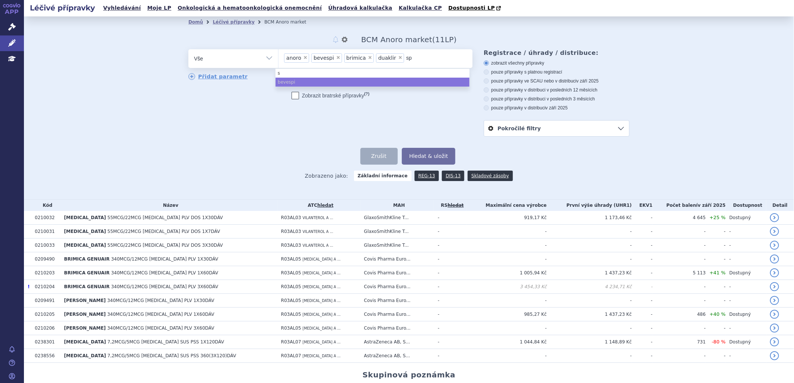
type input "spi"
type input "spio"
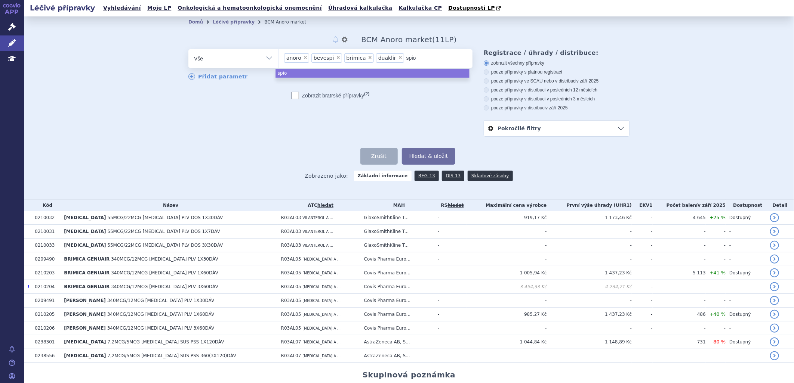
type input "spiol"
type input "spioltř"
type input "spioltřo"
type input "spioltř"
type input "spiolt"
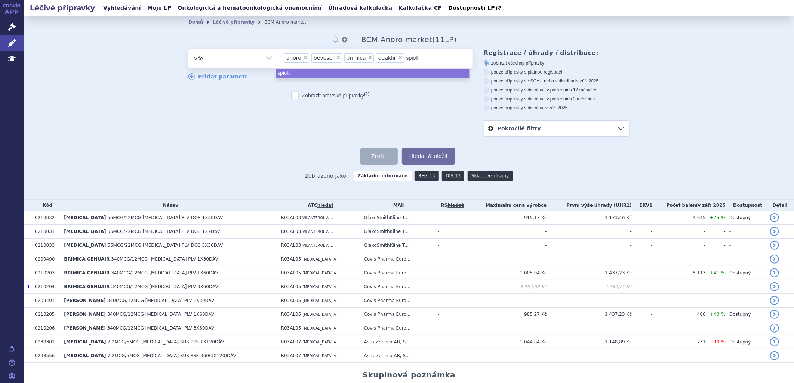
type input "spiolto"
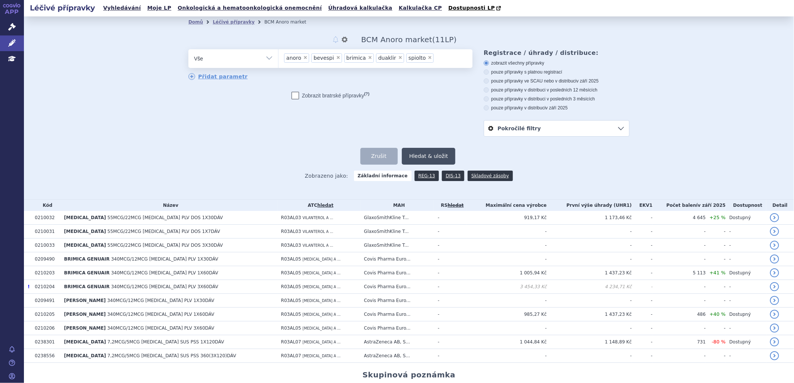
click at [430, 152] on button "Hledat & uložit" at bounding box center [429, 156] width 54 height 17
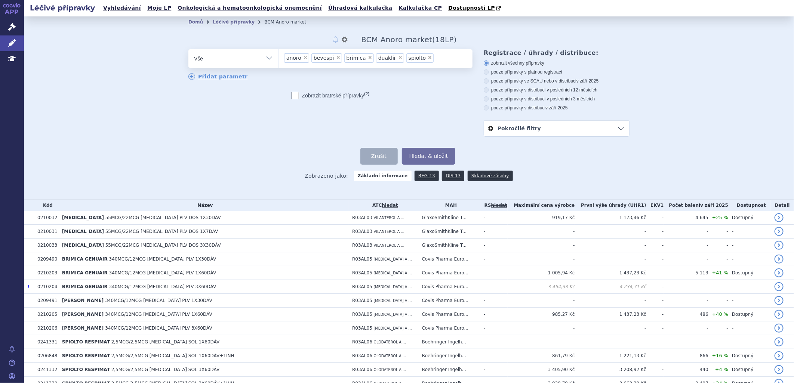
click at [436, 57] on ul "× anoro × bevespi × brimica × duaklir × spiolto" at bounding box center [375, 57] width 194 height 16
click at [278, 57] on select "anoro bevespi brimica duaklir spiolto" at bounding box center [278, 58] width 0 height 19
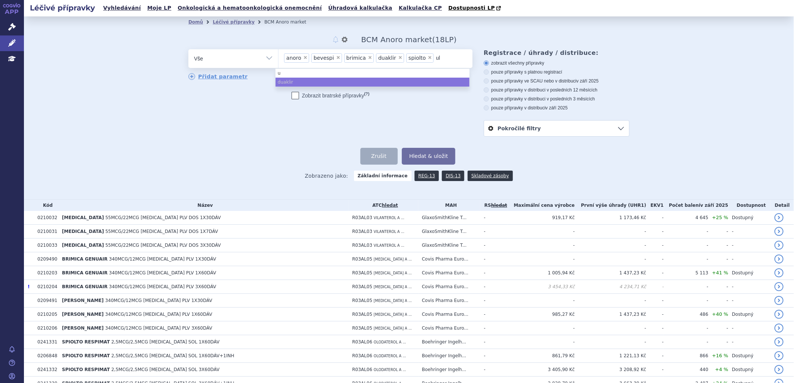
type input "ult"
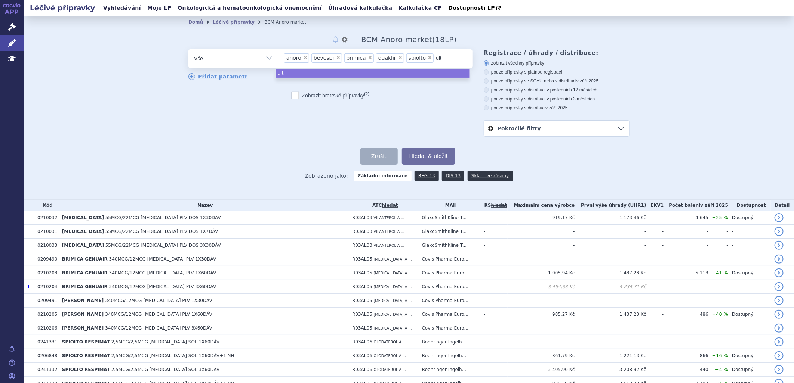
type input "ulti"
type input "ultib"
type input "ultibro"
click at [432, 152] on button "Hledat & uložit" at bounding box center [429, 156] width 54 height 17
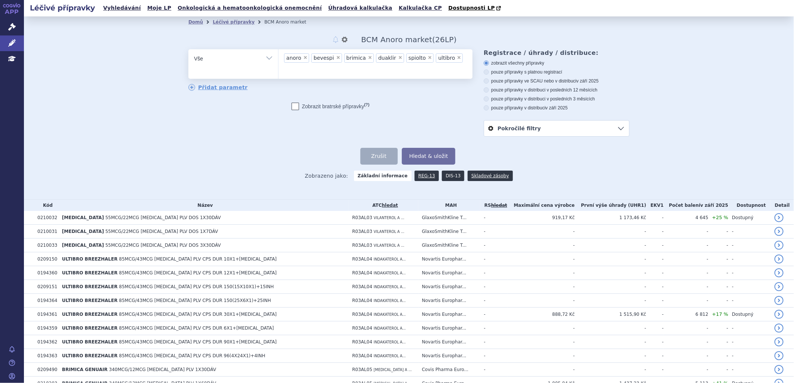
click at [446, 176] on link "DIS-13" at bounding box center [453, 176] width 22 height 10
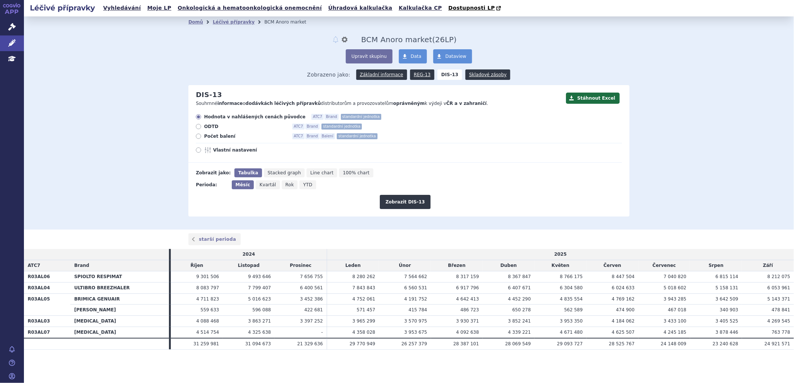
click at [200, 135] on icon at bounding box center [198, 136] width 5 height 5
click at [200, 135] on input "Počet balení ATC7 Brand Balení standardní jednotka" at bounding box center [199, 137] width 5 height 5
radio input "true"
click at [286, 186] on span "Rok" at bounding box center [290, 184] width 9 height 5
click at [282, 185] on input "Rok" at bounding box center [284, 183] width 5 height 5
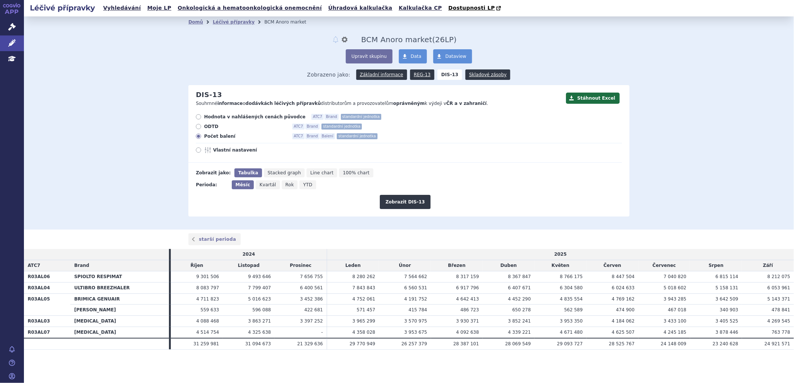
radio input "true"
click at [416, 204] on button "Zobrazit DIS-13" at bounding box center [405, 202] width 50 height 14
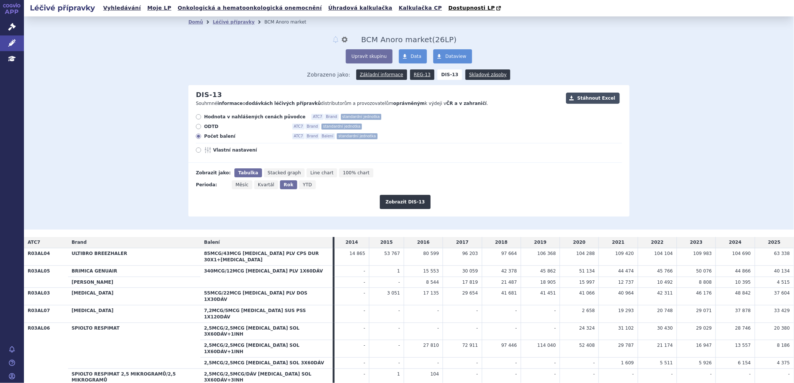
click at [592, 98] on button "Stáhnout Excel" at bounding box center [593, 98] width 54 height 11
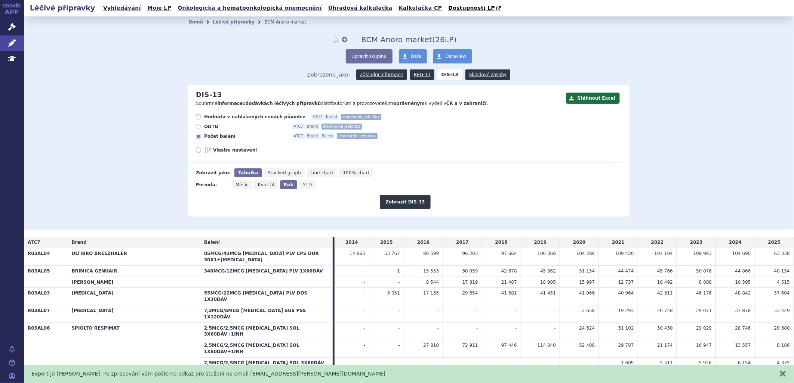
click at [787, 376] on div "Export je [PERSON_NAME]. Po zpracování vám pošleme odkaz pro stažení na email […" at bounding box center [409, 374] width 770 height 18
click at [783, 375] on button "zavřít" at bounding box center [782, 373] width 7 height 7
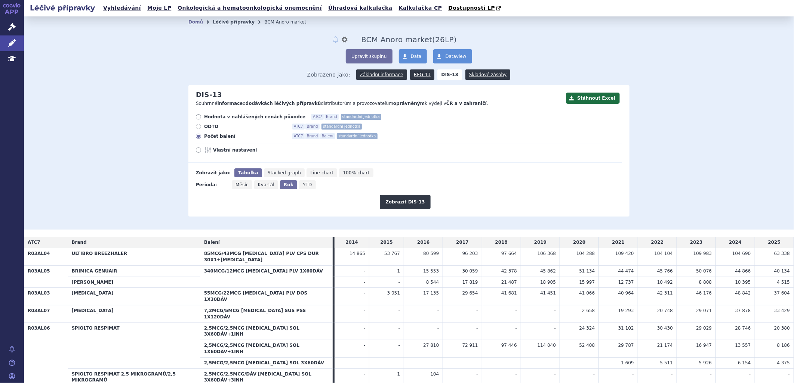
click at [227, 21] on link "Léčivé přípravky" at bounding box center [234, 21] width 42 height 5
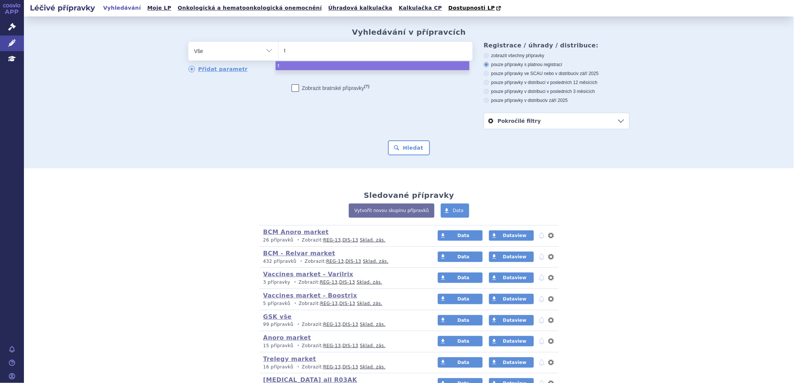
type input "te"
type input "t"
type input "tr"
type input "tre"
type input "trel"
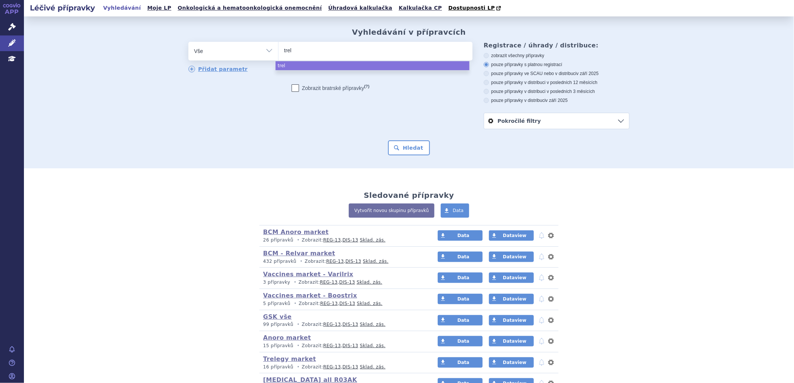
type input "trele"
type input "treleg"
type input "trelegy"
select select "trelegy"
click at [403, 147] on button "Hledat" at bounding box center [409, 148] width 42 height 15
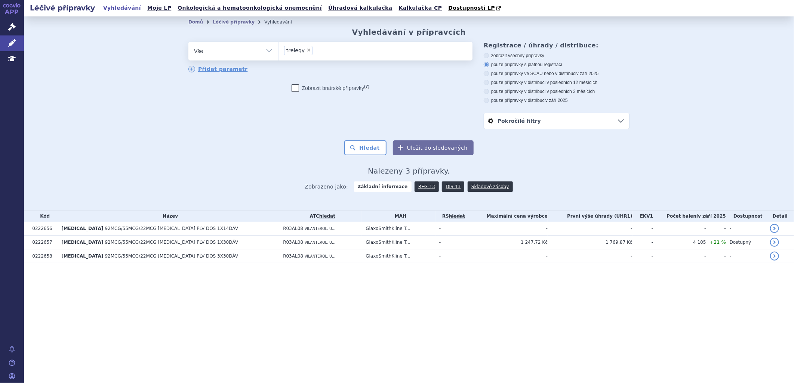
click at [491, 58] on label "zobrazit všechny přípravky" at bounding box center [557, 56] width 146 height 6
click at [489, 58] on input "zobrazit všechny přípravky" at bounding box center [486, 56] width 5 height 5
radio input "true"
click at [380, 144] on button "Hledat" at bounding box center [365, 148] width 42 height 15
click at [344, 52] on ul "× trelegy" at bounding box center [375, 50] width 194 height 16
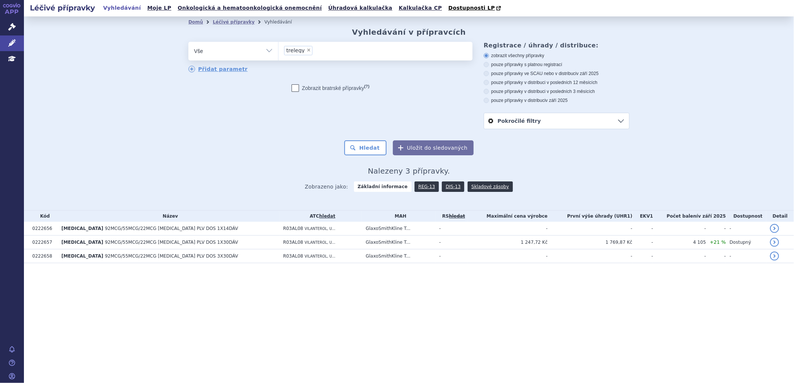
click at [278, 52] on select "trelegy" at bounding box center [278, 50] width 0 height 19
type input "tr"
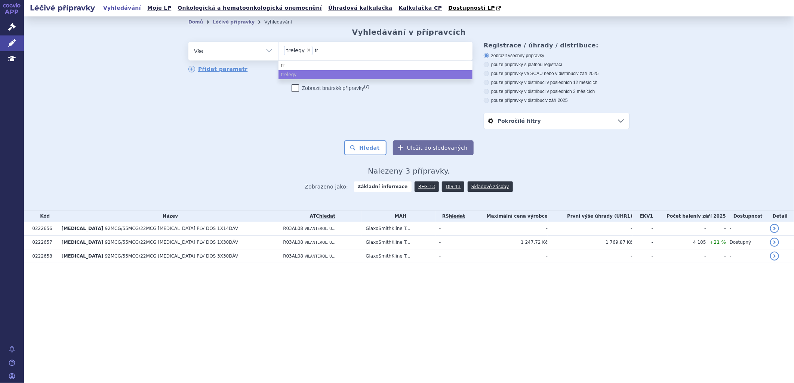
type input "tri"
type input "trim"
type input "trimb"
type input "[PERSON_NAME]"
type input "trimbow"
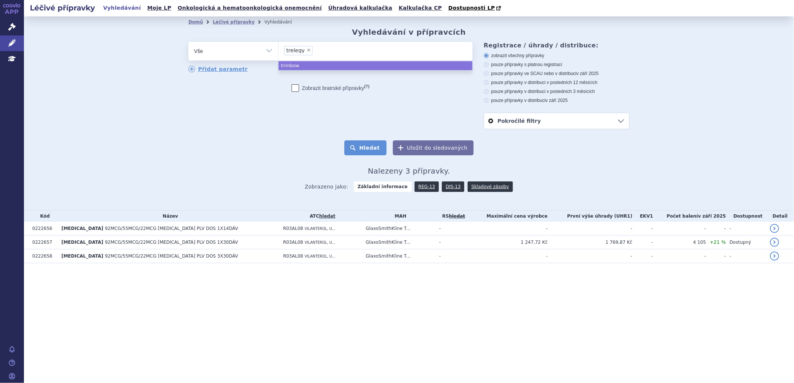
click at [367, 148] on button "Hledat" at bounding box center [365, 148] width 42 height 15
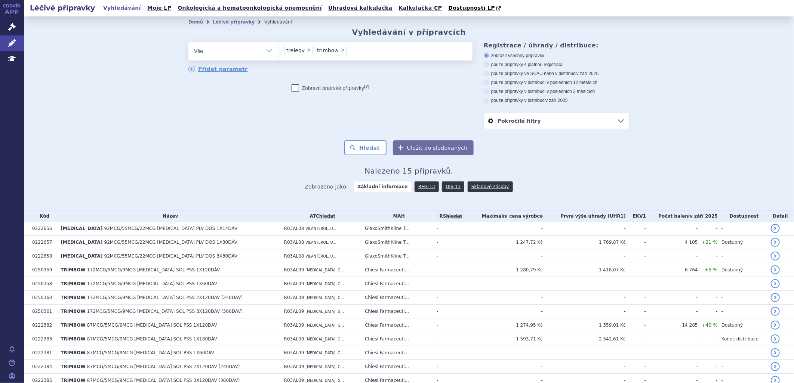
click at [372, 52] on ul "× trelegy × trimbow" at bounding box center [375, 50] width 194 height 16
click at [278, 52] on select "trelegy trimbow" at bounding box center [278, 50] width 0 height 19
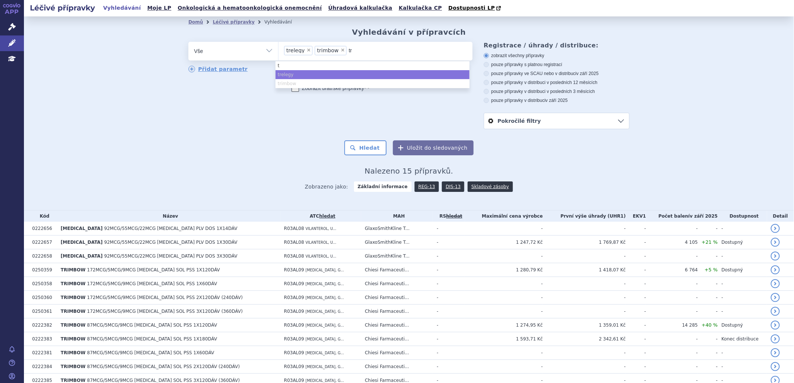
type input "tri"
type input "trix"
type input "trixe"
type input "trixeo"
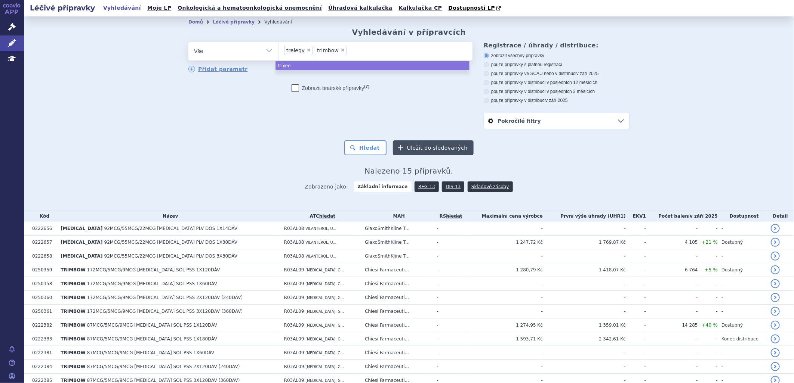
click at [415, 148] on button "Uložit do sledovaných" at bounding box center [433, 148] width 81 height 15
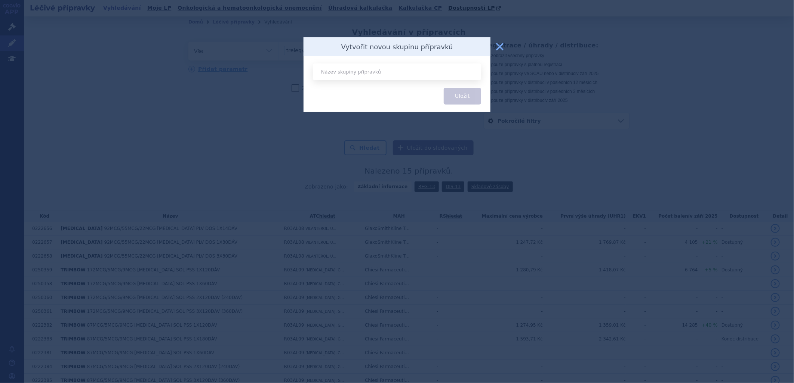
type input "\"
type input "BCM Trelegy market"
click at [465, 92] on button "Uložit" at bounding box center [462, 96] width 37 height 17
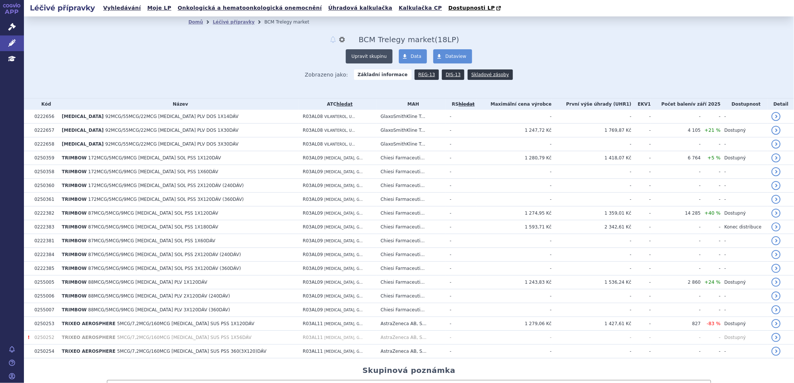
click at [354, 57] on button "Upravit skupinu" at bounding box center [369, 56] width 46 height 14
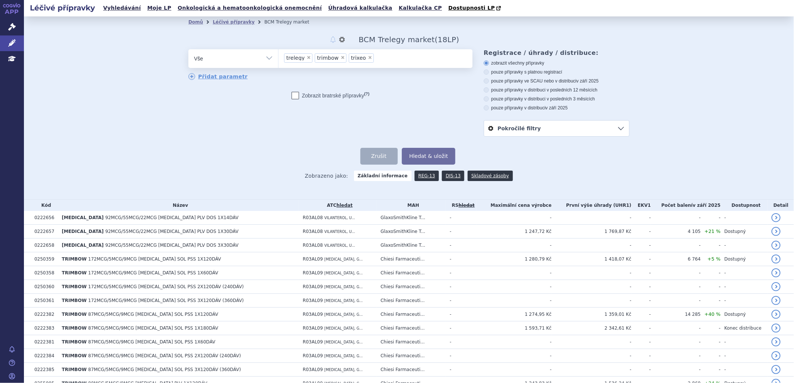
click at [353, 59] on span "trixeo" at bounding box center [358, 57] width 15 height 5
click at [278, 59] on select "trelegy trimbow trixeo" at bounding box center [278, 58] width 0 height 19
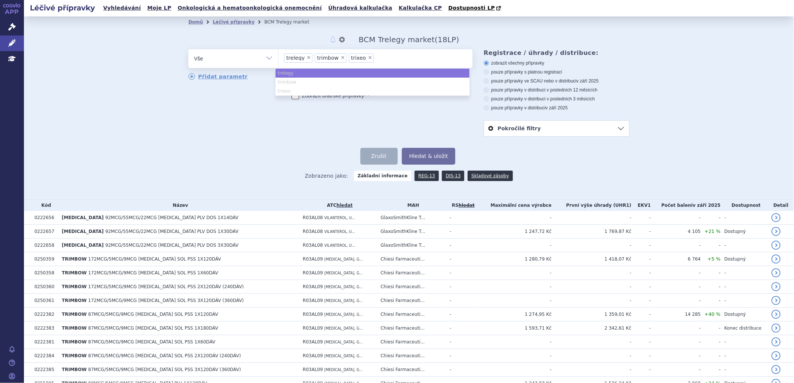
click at [368, 59] on span "×" at bounding box center [370, 57] width 4 height 4
click at [278, 59] on select "trelegy trimbow trixeo" at bounding box center [278, 58] width 0 height 19
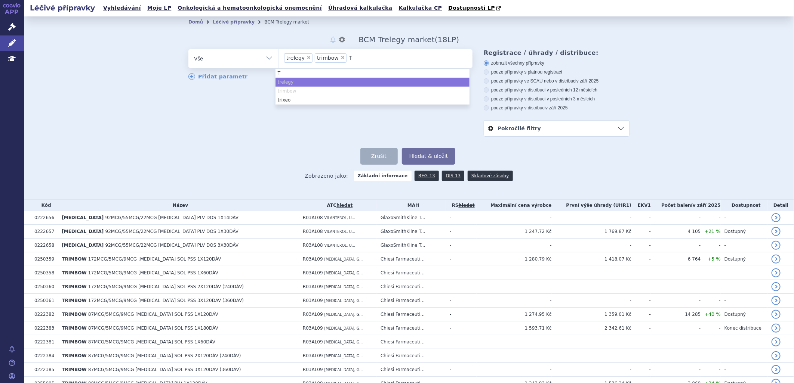
type input "Tr"
type input "Tri"
type input "Trix"
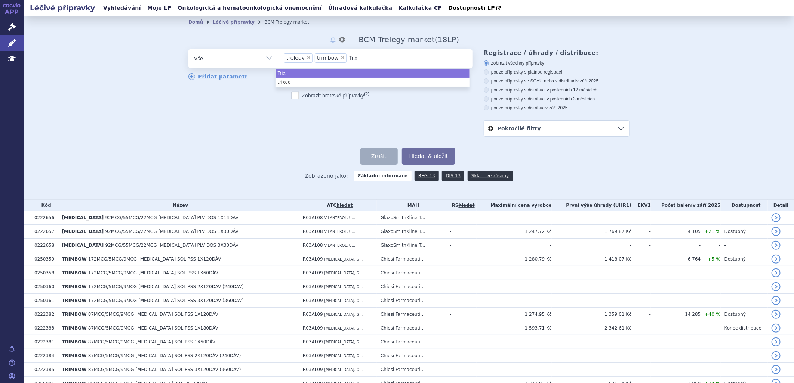
type input "Trixe"
type input "Trixeo"
click at [422, 159] on button "Hledat & uložit" at bounding box center [429, 156] width 54 height 17
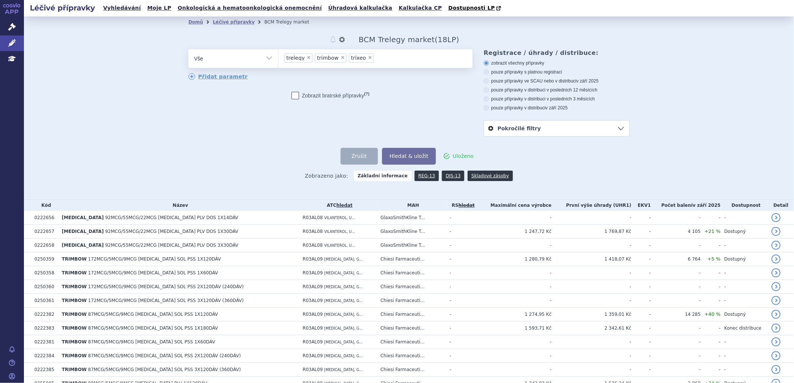
click at [376, 58] on ul "× trelegy × trimbow × trixeo" at bounding box center [375, 57] width 194 height 16
click at [278, 58] on select "trelegy trimbow trixeo" at bounding box center [278, 58] width 0 height 19
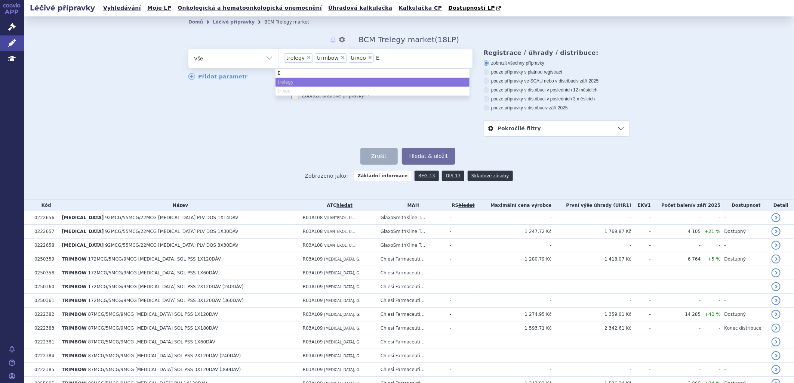
type input "En"
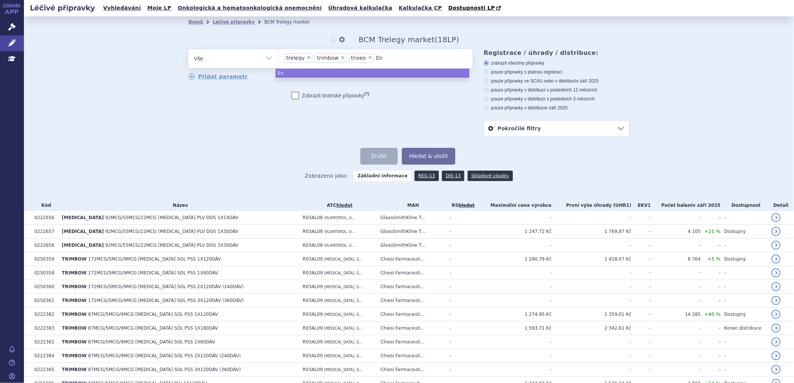
type input "Ene"
type input "Ener"
type input "Enerz"
type input "Enerza"
type input "Enerzai"
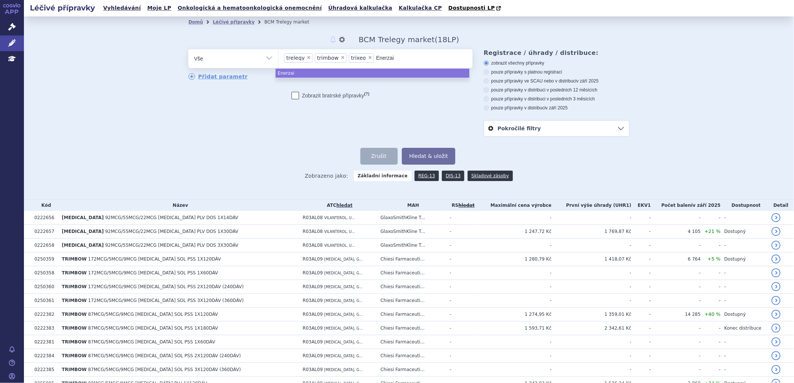
type input "Enerzair"
click at [432, 160] on button "Hledat & uložit" at bounding box center [429, 156] width 54 height 17
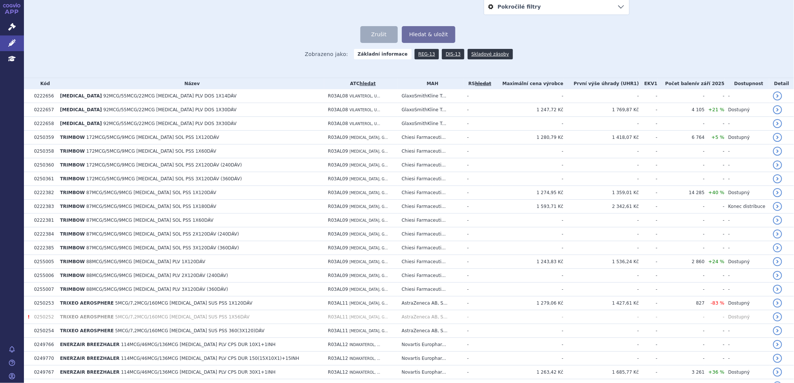
scroll to position [117, 0]
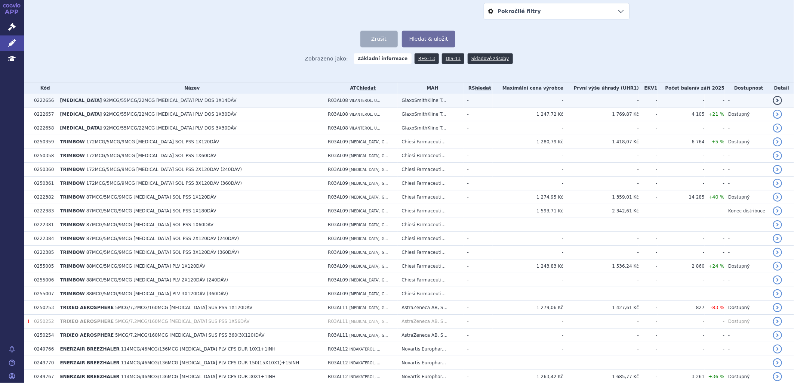
click at [161, 102] on span "92MCG/55MCG/22MCG INH PLV DOS 1X14DÁV" at bounding box center [169, 100] width 133 height 5
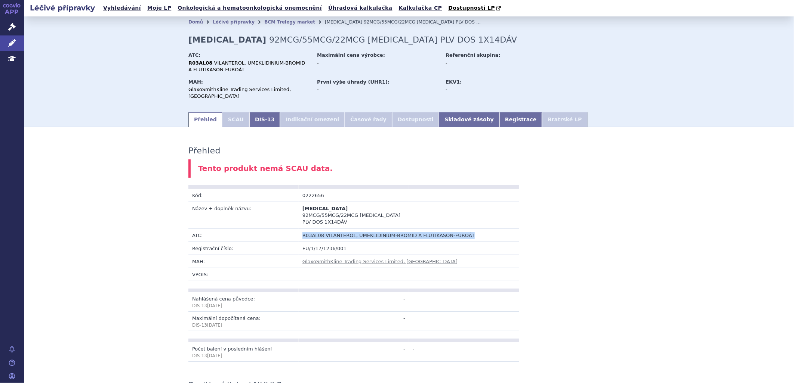
drag, startPoint x: 469, startPoint y: 224, endPoint x: 299, endPoint y: 225, distance: 170.1
click at [299, 229] on td "R03AL08 VILANTEROL, UMEKLIDINIUM-BROMID A FLUTIKASON-FUROÁT" at bounding box center [409, 235] width 221 height 13
copy td "R03AL08 VILANTEROL, UMEKLIDINIUM-BROMID A FLUTIKASON-FUROÁT"
click at [274, 23] on link "BCM Trelegy market" at bounding box center [289, 21] width 51 height 5
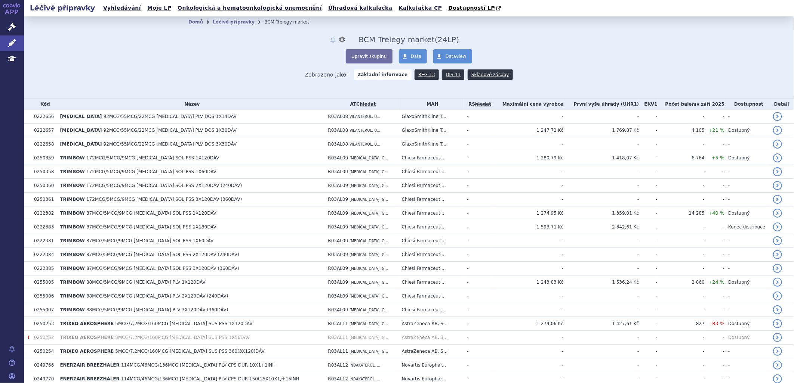
scroll to position [182, 0]
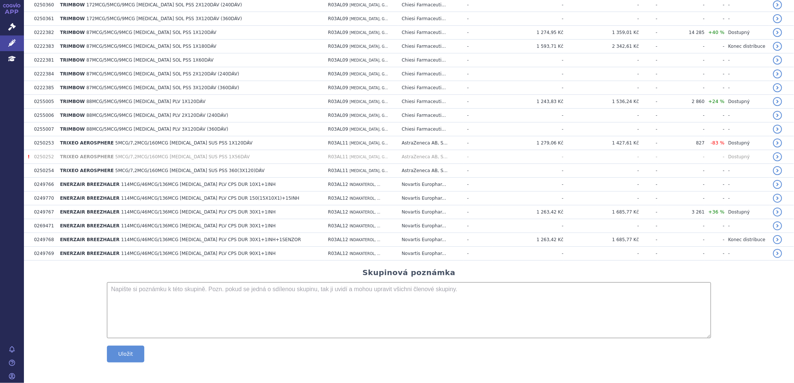
click at [154, 295] on textarea at bounding box center [409, 311] width 604 height 56
paste textarea "R03AL08 VILANTEROL, UMEKLIDINIUM-BROMID A FLUTIKASON-FUROÁT"
type textarea "R03AL08 VILANTEROL, UMEKLIDINIUM-BROMID A FLUTIKASON-FUROÁT"
click at [133, 360] on button "Uložit" at bounding box center [125, 354] width 37 height 17
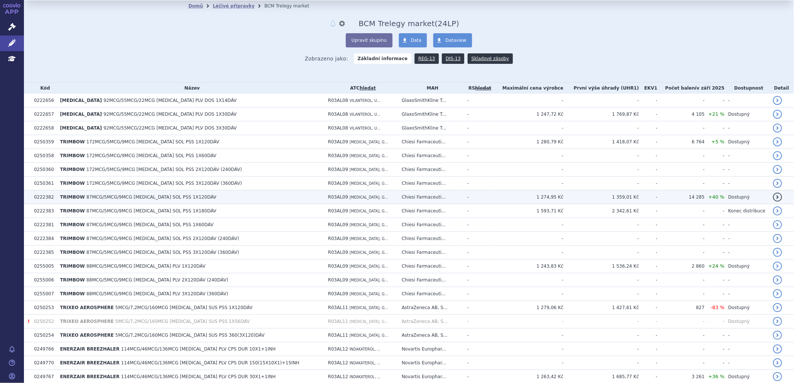
scroll to position [0, 0]
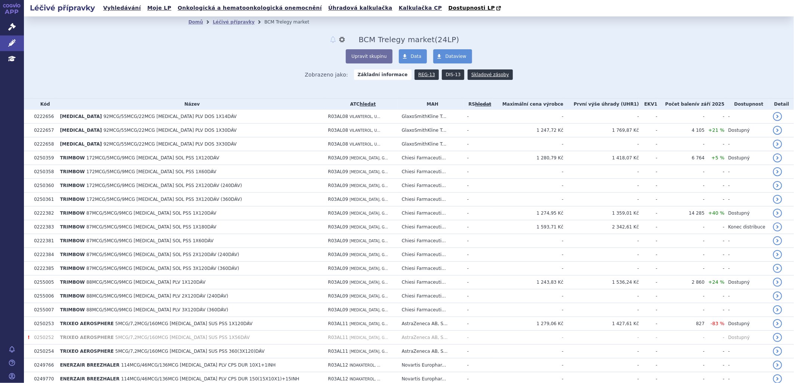
click at [443, 75] on link "DIS-13" at bounding box center [453, 75] width 22 height 10
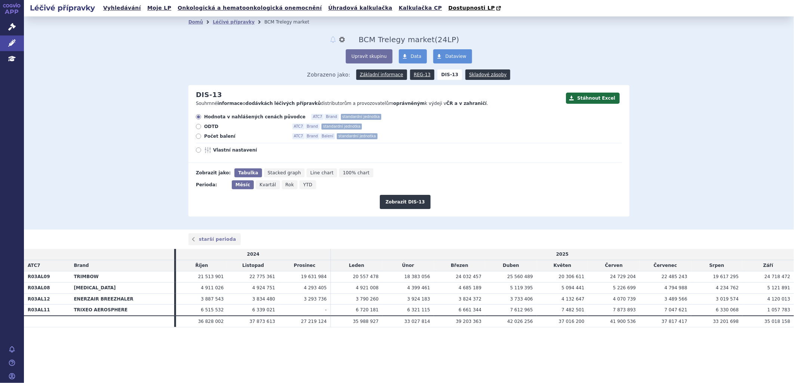
click at [290, 187] on icon "Rok" at bounding box center [290, 185] width 16 height 9
click at [287, 185] on input "Rok" at bounding box center [284, 183] width 5 height 5
radio input "true"
click at [218, 135] on span "Počet balení" at bounding box center [245, 136] width 82 height 6
click at [201, 135] on input "Počet balení ATC7 Brand Balení standardní jednotka" at bounding box center [199, 137] width 5 height 5
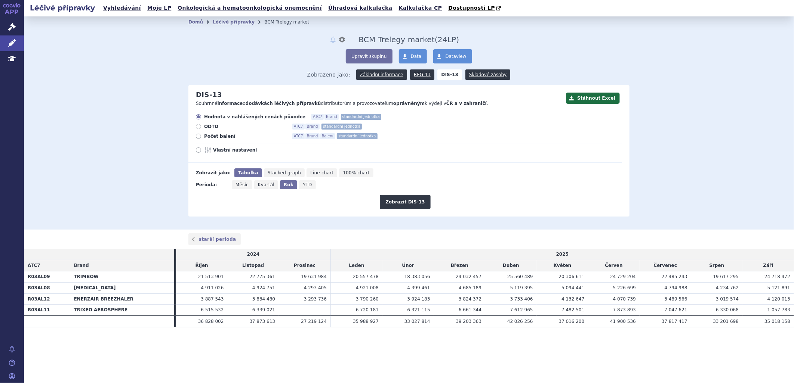
radio input "true"
click at [410, 204] on button "Zobrazit DIS-13" at bounding box center [405, 202] width 50 height 14
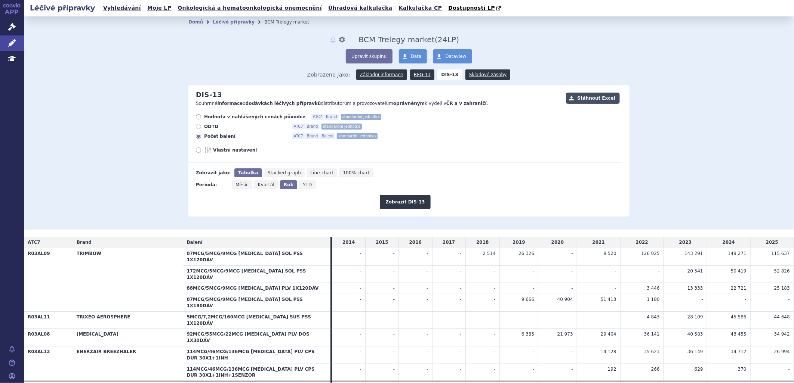
click at [595, 96] on button "Stáhnout Excel" at bounding box center [593, 98] width 54 height 11
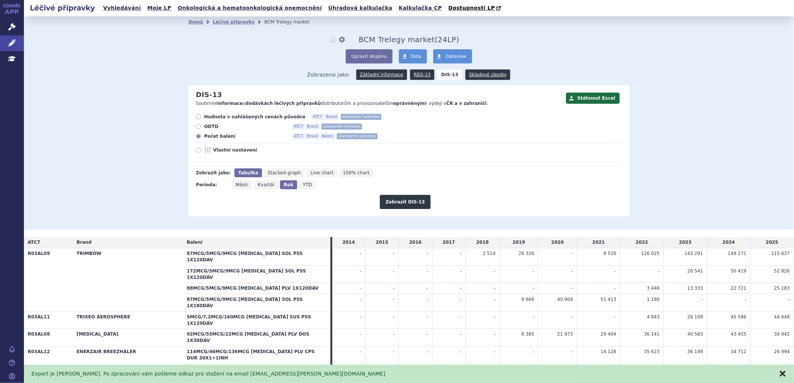
click at [783, 376] on button "zavřít" at bounding box center [782, 373] width 7 height 7
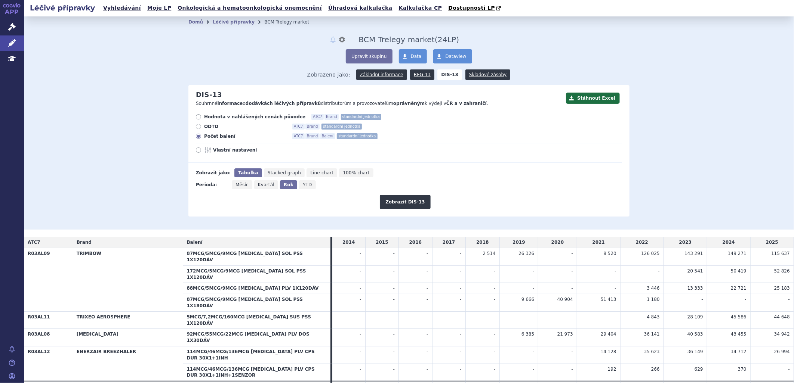
drag, startPoint x: 731, startPoint y: 7, endPoint x: 719, endPoint y: 136, distance: 129.5
click at [719, 136] on div "Domů Léčivé přípravky BCM Trelegy market notifikace nastavení Přejmenovat Smaza…" at bounding box center [409, 122] width 770 height 213
click at [234, 23] on link "Léčivé přípravky" at bounding box center [234, 21] width 42 height 5
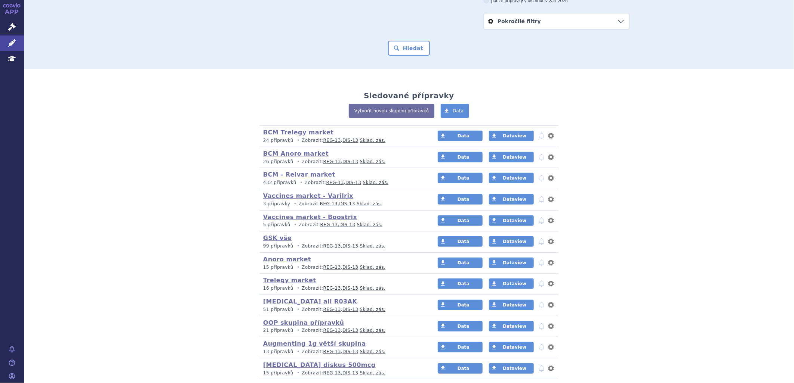
scroll to position [65, 0]
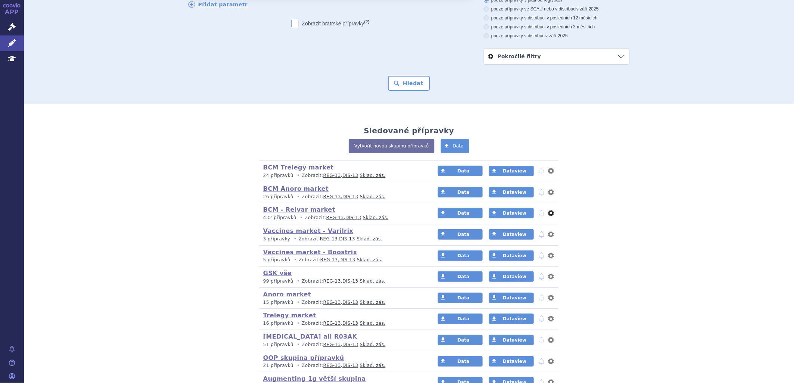
click at [550, 215] on button "nastavení" at bounding box center [550, 213] width 7 height 9
click at [547, 230] on button "Přejmenovat" at bounding box center [527, 230] width 61 height 11
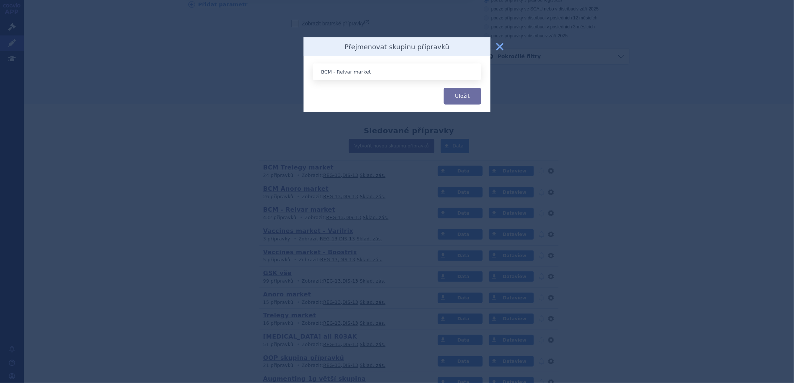
click at [335, 70] on input "BCM - Relvar market" at bounding box center [397, 72] width 168 height 17
type input "BCM Relvar market"
click at [471, 95] on button "Uložit" at bounding box center [462, 96] width 37 height 17
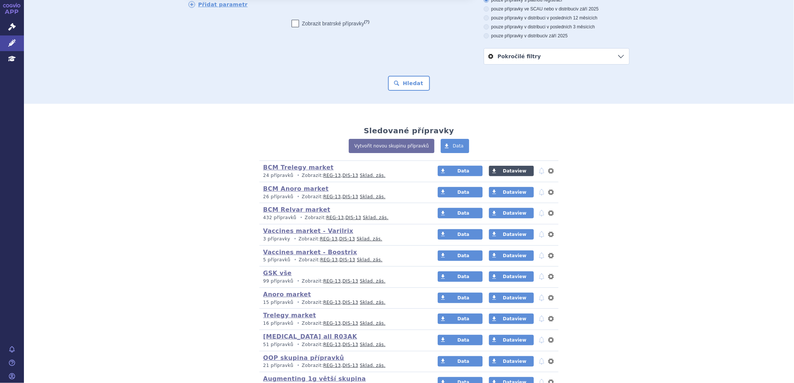
scroll to position [0, 0]
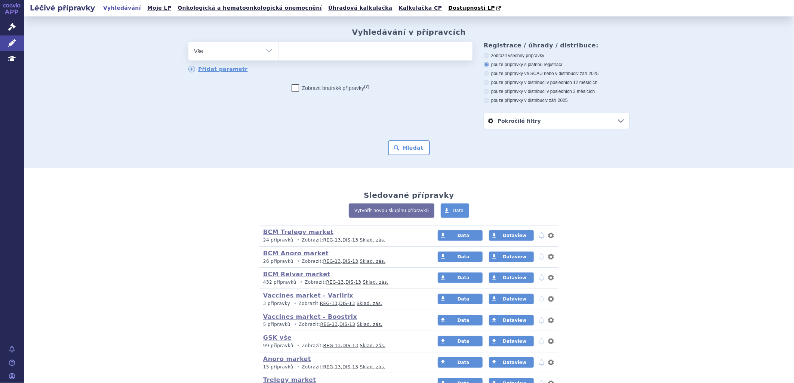
click at [327, 50] on ul at bounding box center [375, 50] width 194 height 16
click at [278, 50] on select at bounding box center [278, 50] width 0 height 19
type input "in"
type input "inc"
type input "incru"
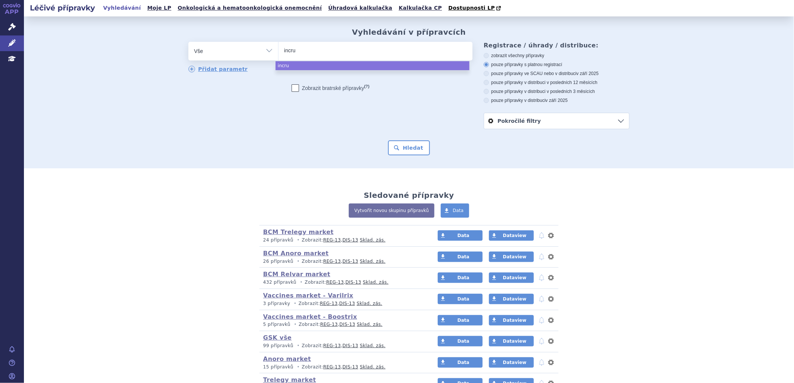
type input "incrus"
type input "incruse"
select select "incruse"
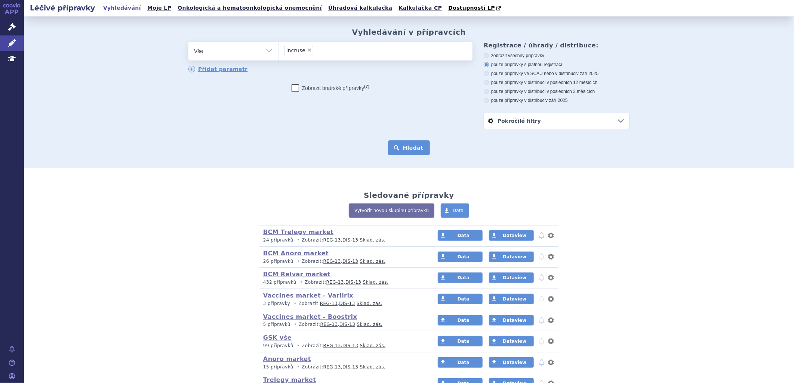
click at [412, 152] on button "Hledat" at bounding box center [409, 148] width 42 height 15
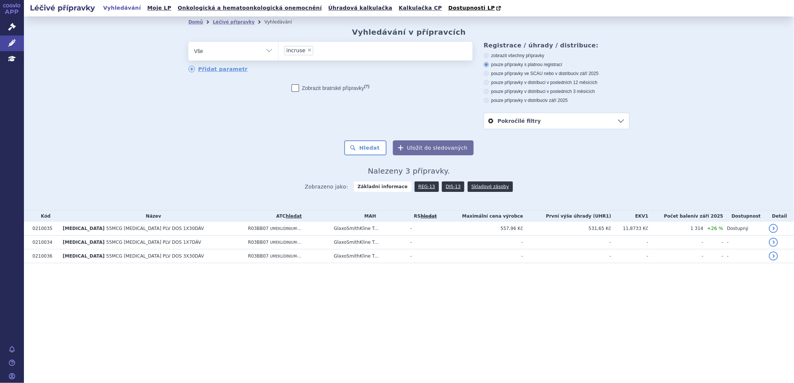
click at [308, 53] on li "× incruse" at bounding box center [298, 50] width 29 height 9
click at [278, 53] on select "incruse" at bounding box center [278, 50] width 0 height 19
click at [309, 49] on span "×" at bounding box center [309, 50] width 4 height 4
click at [278, 49] on select "incruse" at bounding box center [278, 50] width 0 height 19
select select
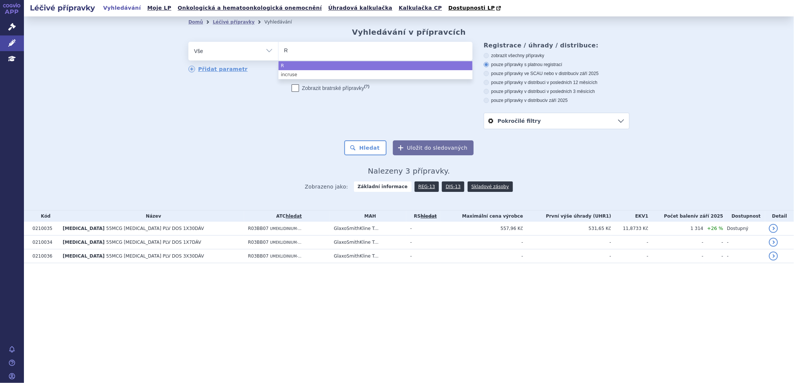
type input "R0"
type input "R03"
type input "R03B"
type input "R03BB"
type input "R03BB0"
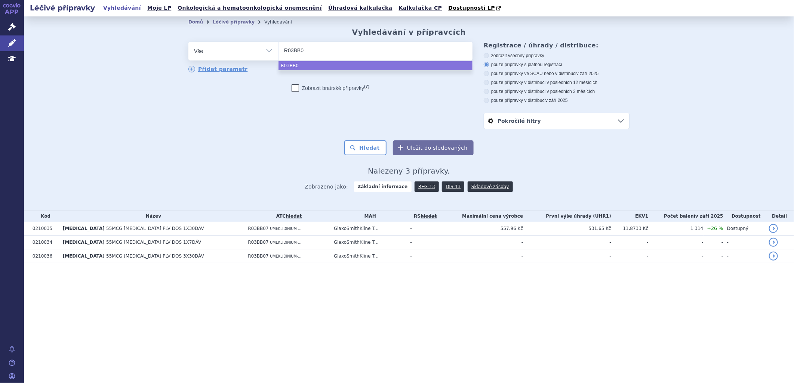
type input "R03BB07"
select select "R03BB07"
click at [373, 148] on button "Hledat" at bounding box center [365, 148] width 42 height 15
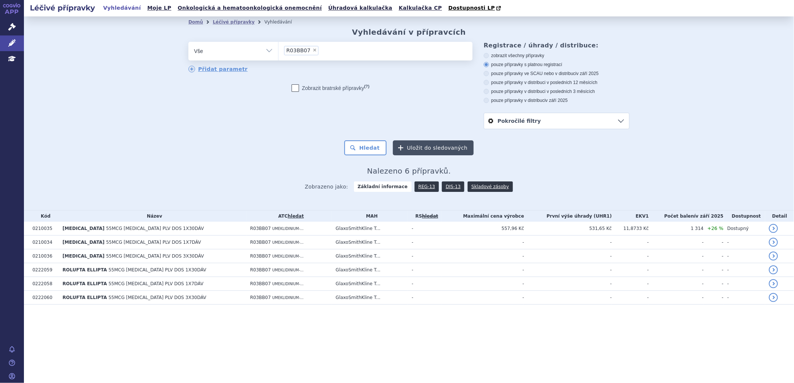
click at [434, 148] on button "Uložit do sledovaných" at bounding box center [433, 148] width 81 height 15
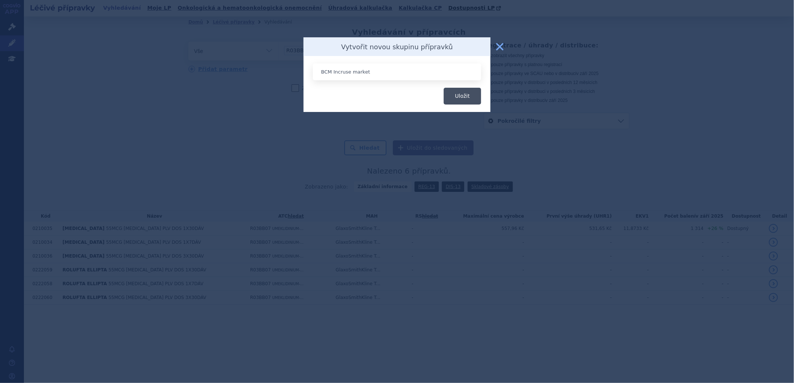
type input "BCM Incruse market"
click at [455, 99] on button "Uložit" at bounding box center [462, 96] width 37 height 17
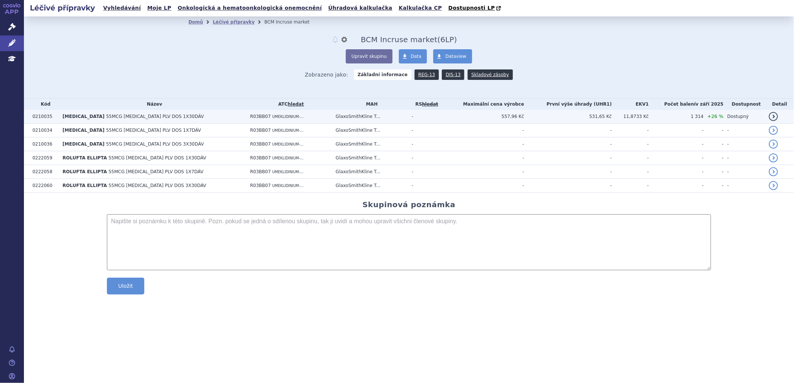
click at [129, 118] on span "55MCG [MEDICAL_DATA] PLV DOS 1X30DÁV" at bounding box center [155, 116] width 98 height 5
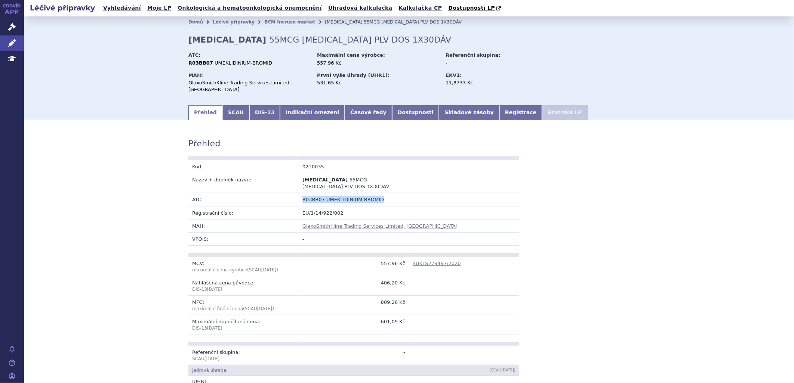
drag, startPoint x: 386, startPoint y: 193, endPoint x: 299, endPoint y: 197, distance: 87.6
click at [299, 197] on td "R03BB07 UMEKLIDINIUM-BROMID" at bounding box center [409, 199] width 221 height 13
copy td "R03BB07 UMEKLIDINIUM-BROMID"
click at [285, 22] on link "BCM Incruse market" at bounding box center [289, 21] width 51 height 5
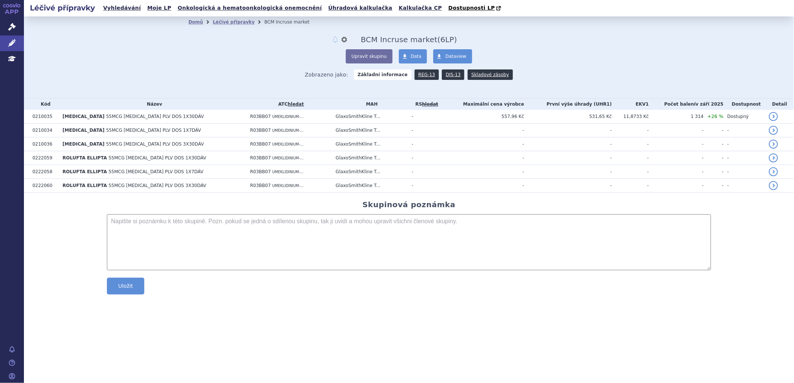
click at [139, 229] on textarea at bounding box center [409, 243] width 604 height 56
paste textarea "R03BB07 UMEKLIDINIUM-BROMID"
type textarea "R03BB07 UMEKLIDINIUM-BROMID"
click at [137, 288] on button "Uložit" at bounding box center [125, 286] width 37 height 17
click at [390, 57] on button "Upravit skupinu" at bounding box center [369, 56] width 46 height 14
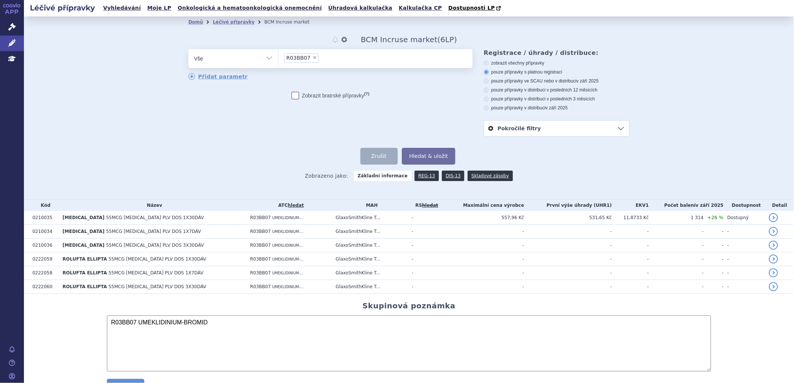
click at [329, 58] on ul "× R03BB07" at bounding box center [375, 57] width 194 height 16
click at [278, 58] on select "R03BB07" at bounding box center [278, 58] width 0 height 19
type input "spi"
type input "spiro"
type input "spirov"
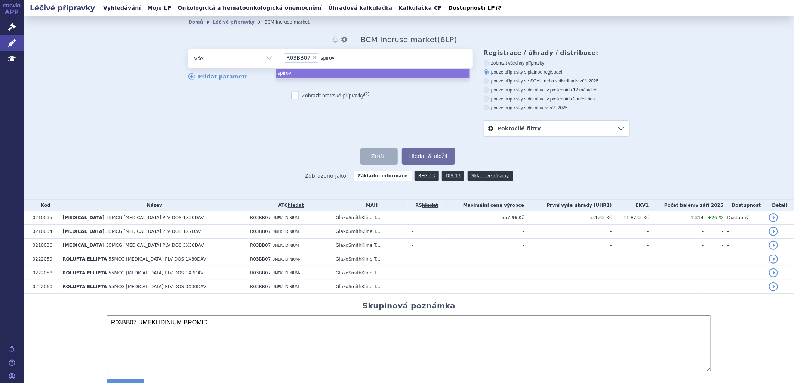
type input "spirova"
type input "spirov"
type input "spiro"
type input "spiri"
type input "[MEDICAL_DATA]"
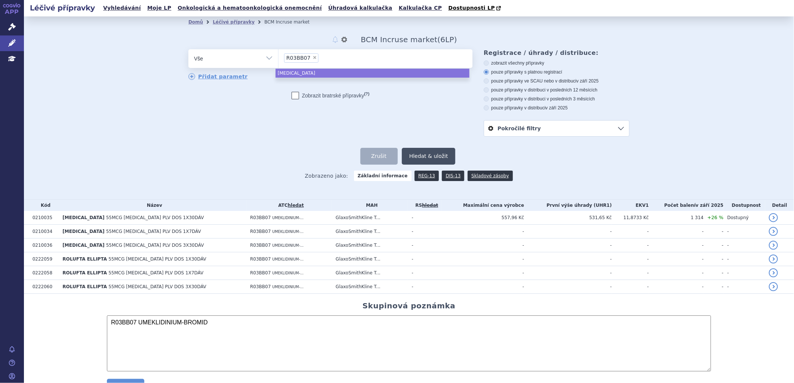
click at [423, 154] on button "Hledat & uložit" at bounding box center [429, 156] width 54 height 17
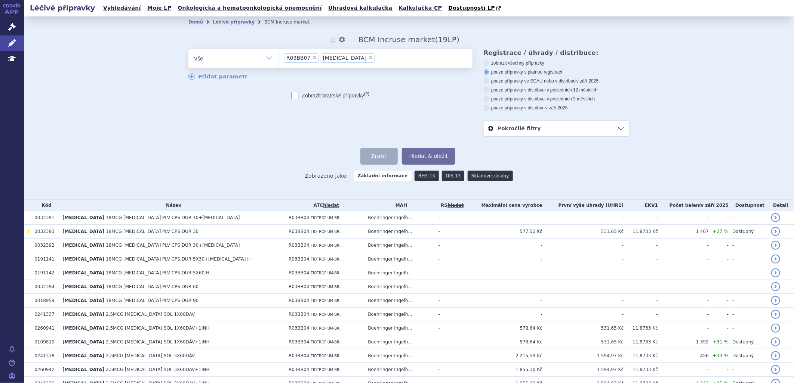
click at [355, 58] on ul "× R03BB07 × spiriva" at bounding box center [375, 57] width 194 height 16
click at [278, 58] on select "R03BB07 spiriva" at bounding box center [278, 58] width 0 height 19
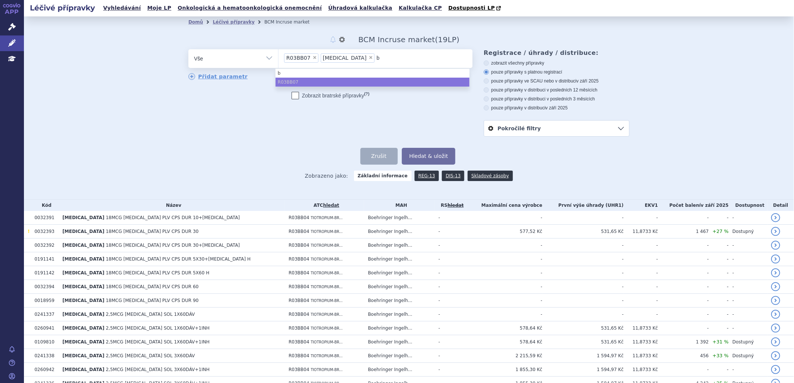
type input "br"
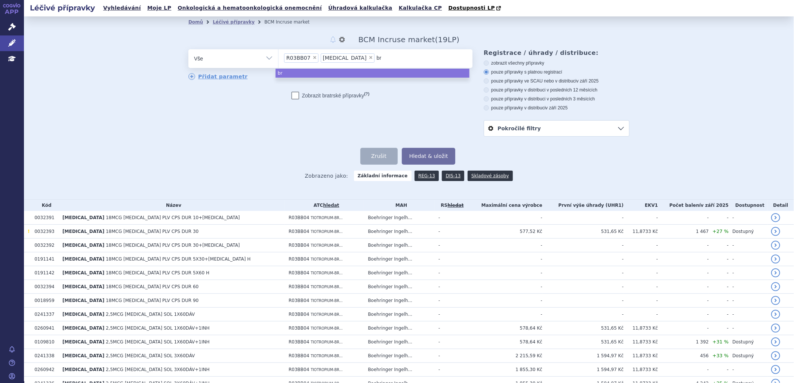
type input "bre"
type input "breta"
type input "bretar"
type input "bretari"
type input "bretaris"
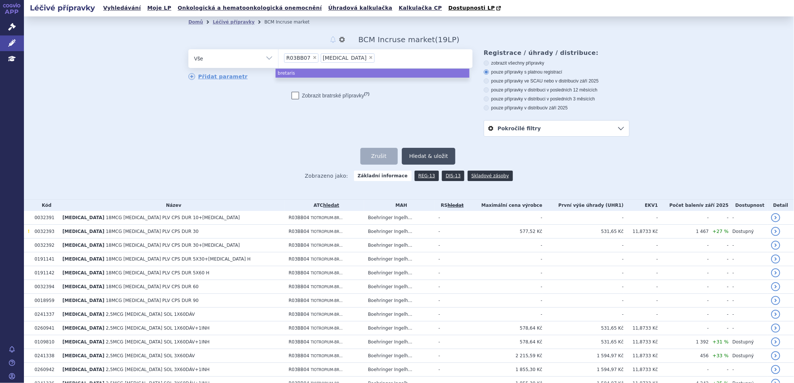
click at [417, 157] on button "Hledat & uložit" at bounding box center [429, 156] width 54 height 17
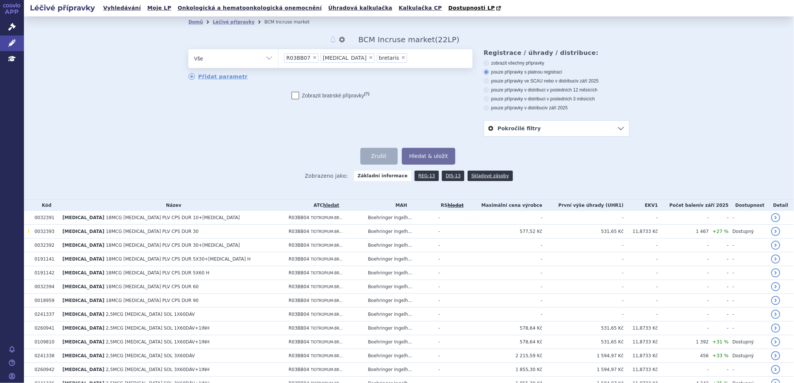
click at [394, 57] on ul "× R03BB07 × spiriva × bretaris" at bounding box center [375, 57] width 194 height 16
click at [278, 57] on select "R03BB07 spiriva bretaris" at bounding box center [278, 58] width 0 height 19
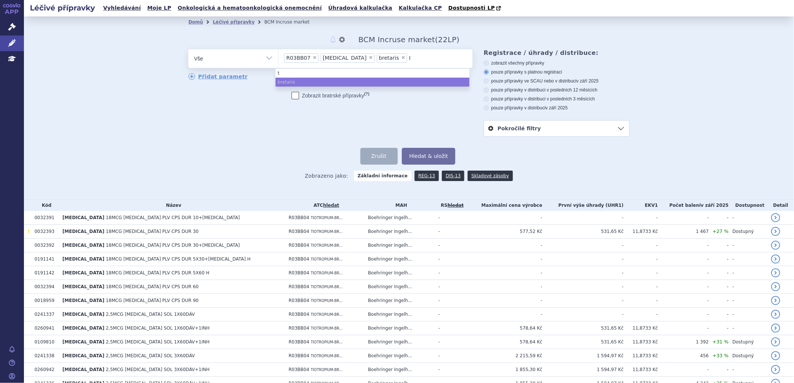
type input "to"
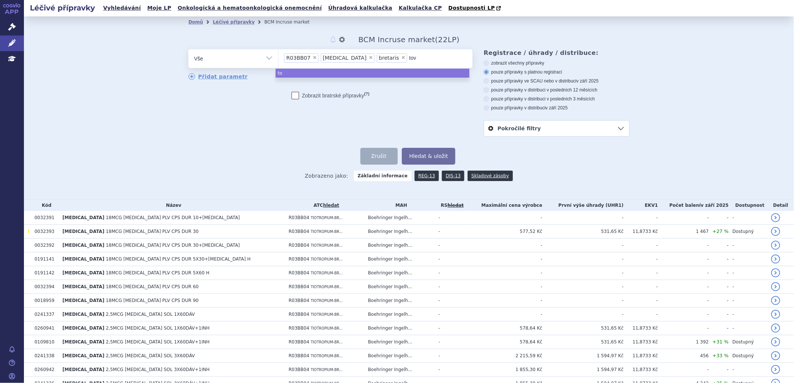
type input "tova"
type input "tovano"
type input "tovanor"
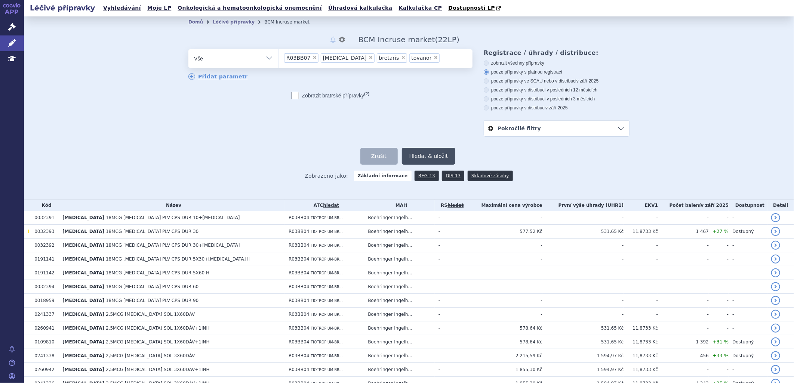
click at [427, 152] on button "Hledat & uložit" at bounding box center [429, 156] width 54 height 17
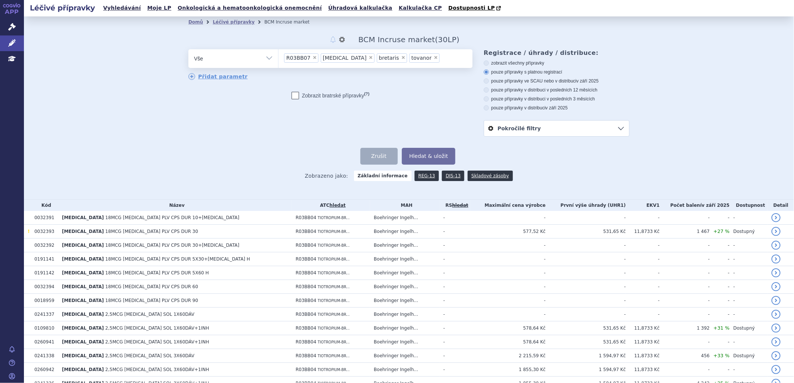
click at [437, 54] on ul "× R03BB07 × spiriva × bretaris × tovanor" at bounding box center [375, 57] width 194 height 16
click at [278, 54] on select "R03BB07 spiriva bretaris tovanor" at bounding box center [278, 58] width 0 height 19
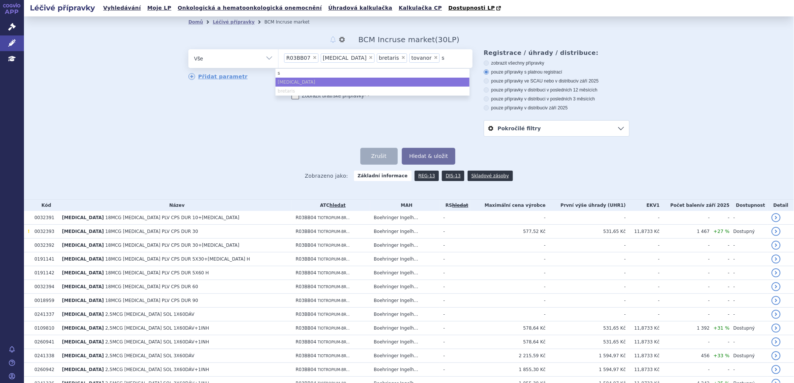
type input "se"
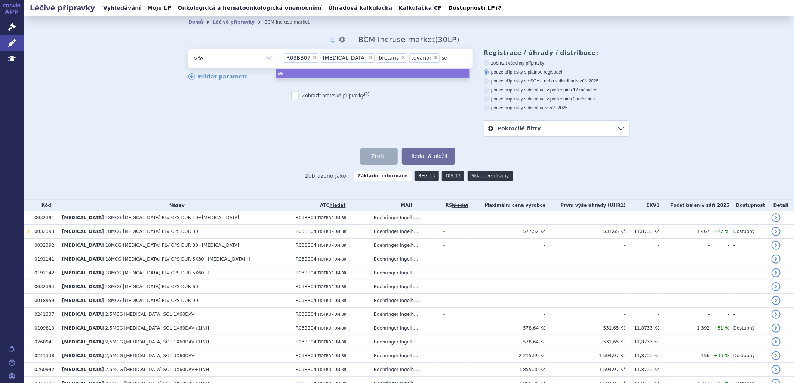
type input "see"
type input "seeb"
type input "seebr"
type input "[MEDICAL_DATA]"
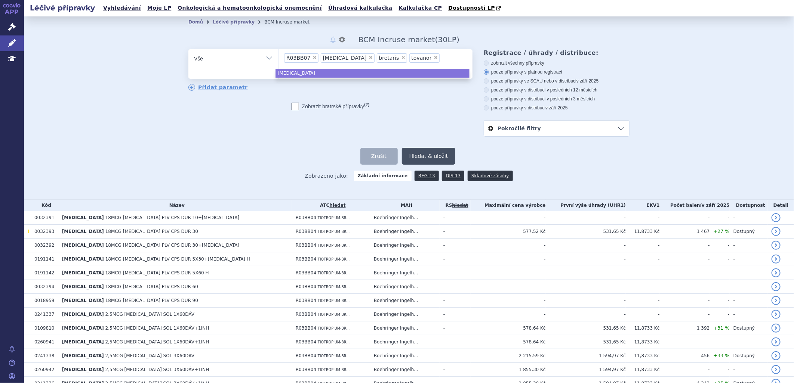
click at [441, 159] on button "Hledat & uložit" at bounding box center [429, 156] width 54 height 17
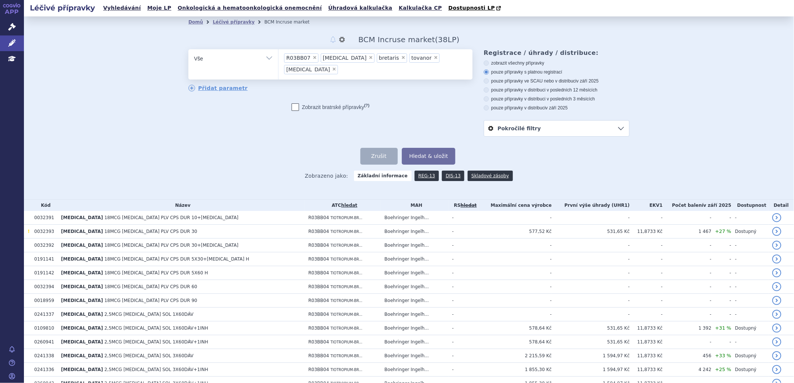
click at [438, 58] on ul "× R03BB07 × spiriva × bretaris × tovanor × seebri" at bounding box center [375, 63] width 194 height 28
click at [278, 58] on select "R03BB07 spiriva bretaris tovanor seebri" at bounding box center [278, 58] width 0 height 19
type input "ek"
type input "ekl"
type input "eklir"
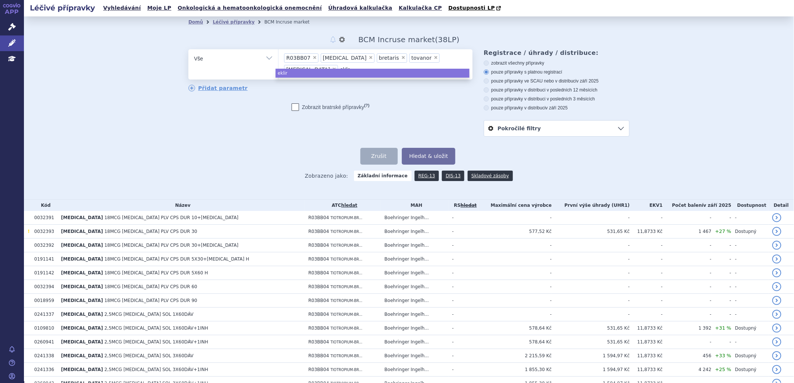
type input "eklira"
click at [425, 154] on button "Hledat & uložit" at bounding box center [429, 156] width 54 height 17
click at [456, 60] on ul "× R03BB07 × spiriva × bretaris × tovanor × seebri × eklira" at bounding box center [375, 63] width 194 height 28
click at [278, 60] on select "R03BB07 spiriva bretaris tovanor seebri eklira" at bounding box center [278, 58] width 0 height 19
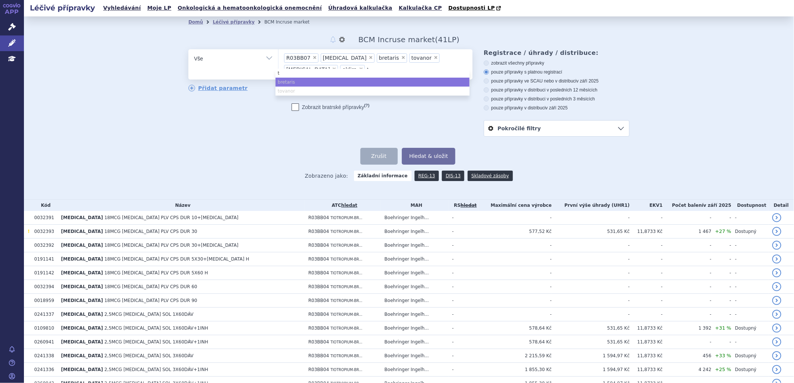
type input "ti"
type input "tio"
type input "tiop"
type input "tiore"
type input "tioresp"
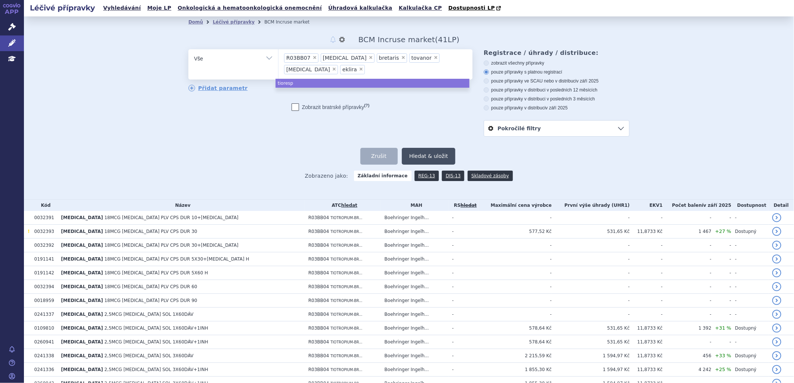
click at [438, 159] on button "Hledat & uložit" at bounding box center [429, 156] width 54 height 17
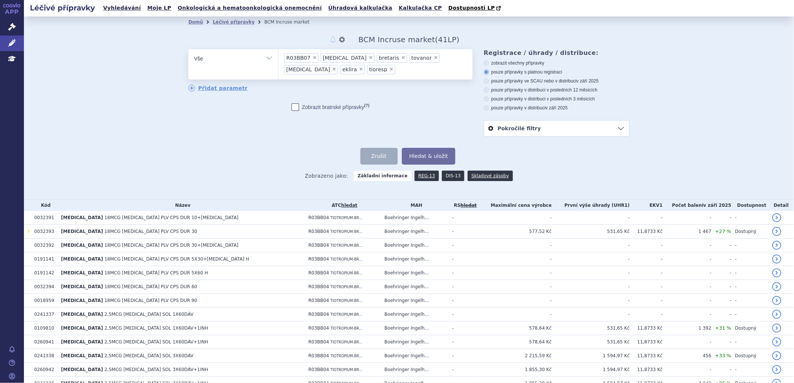
click at [451, 176] on link "DIS-13" at bounding box center [453, 176] width 22 height 10
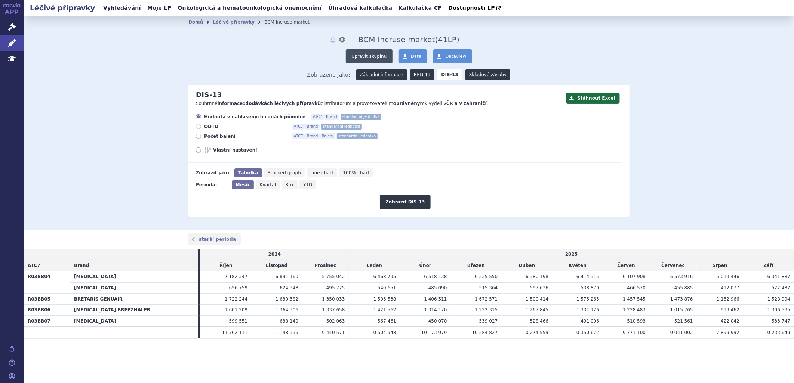
click at [376, 58] on button "Upravit skupinu" at bounding box center [369, 56] width 46 height 14
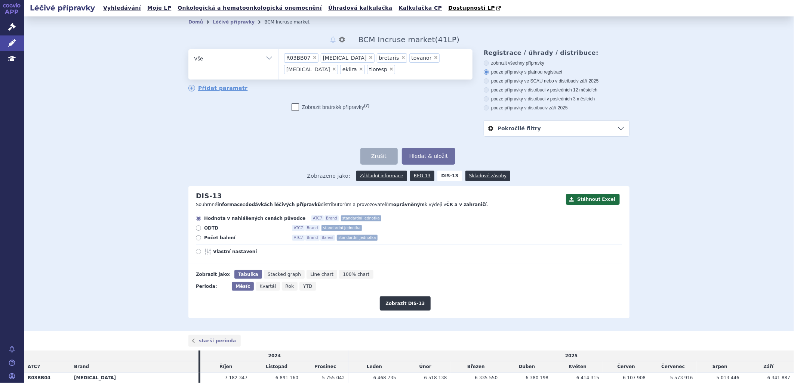
click at [484, 61] on label "zobrazit všechny přípravky" at bounding box center [557, 63] width 146 height 6
click at [484, 62] on input "zobrazit všechny přípravky" at bounding box center [486, 64] width 5 height 5
radio input "true"
click at [440, 155] on button "Hledat & uložit" at bounding box center [429, 156] width 54 height 17
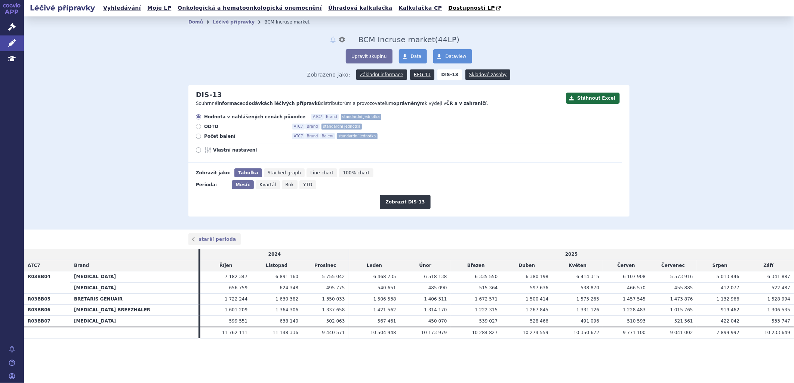
click at [287, 188] on span "Rok" at bounding box center [290, 184] width 9 height 5
click at [287, 185] on input "Rok" at bounding box center [284, 183] width 5 height 5
radio input "true"
click at [219, 133] on div "Hodnota v nahlášených cenách původce ATC7 Brand standardní jednotka ODTD ATC7 B…" at bounding box center [405, 138] width 434 height 49
click at [215, 136] on span "Počet balení" at bounding box center [245, 136] width 82 height 6
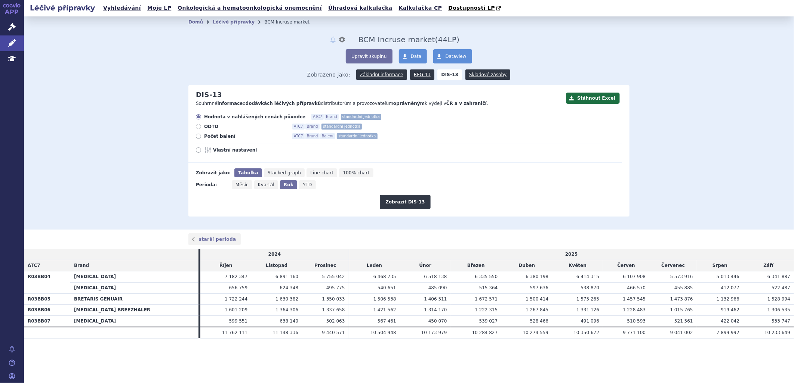
click at [201, 136] on input "Počet balení ATC7 Brand Balení standardní jednotka" at bounding box center [199, 137] width 5 height 5
radio input "true"
click at [396, 201] on button "Zobrazit DIS-13" at bounding box center [405, 202] width 50 height 14
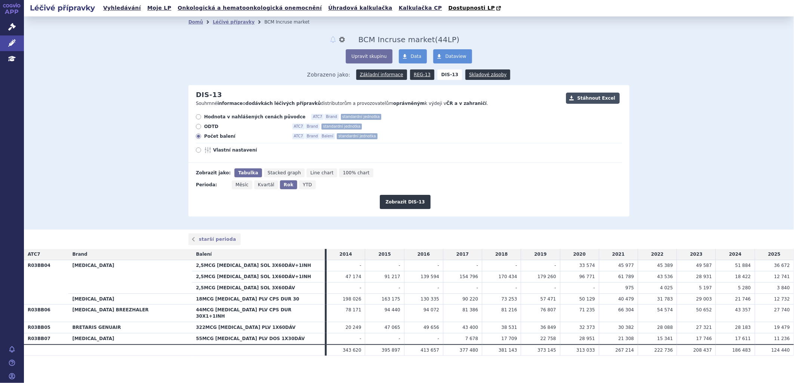
click at [600, 94] on button "Stáhnout Excel" at bounding box center [593, 98] width 54 height 11
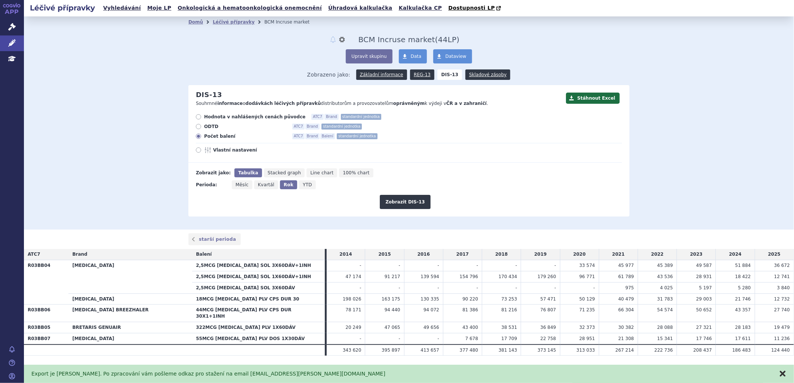
click at [786, 376] on button "zavřít" at bounding box center [782, 373] width 7 height 7
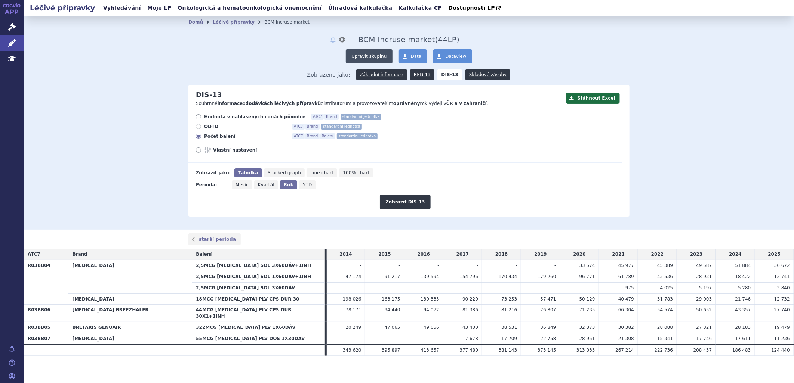
click at [379, 57] on button "Upravit skupinu" at bounding box center [369, 56] width 46 height 14
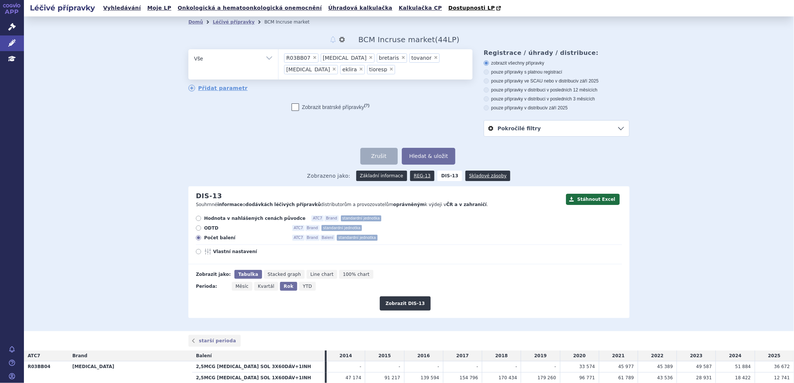
click at [383, 177] on link "Základní informace" at bounding box center [381, 176] width 51 height 10
click at [391, 178] on link "Základní informace" at bounding box center [381, 176] width 51 height 10
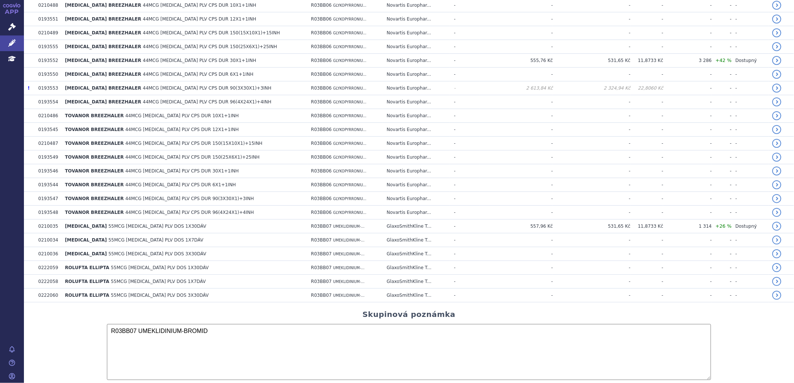
scroll to position [459, 0]
